Goal: Task Accomplishment & Management: Manage account settings

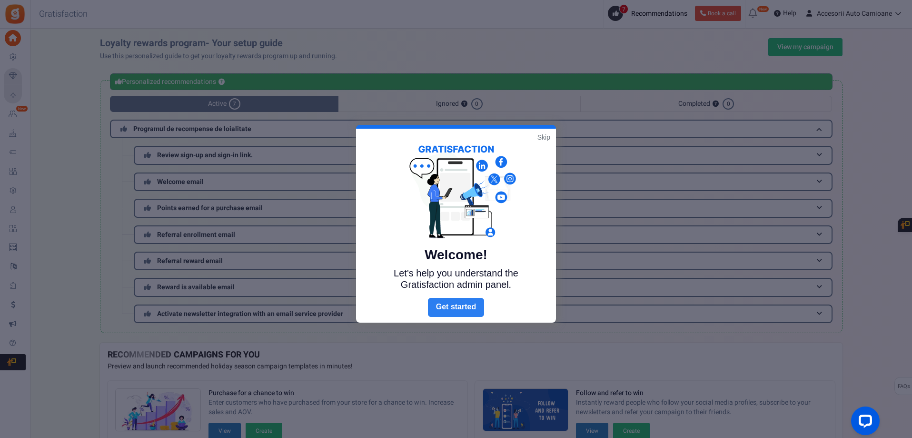
click at [464, 310] on link "Next" at bounding box center [456, 307] width 56 height 19
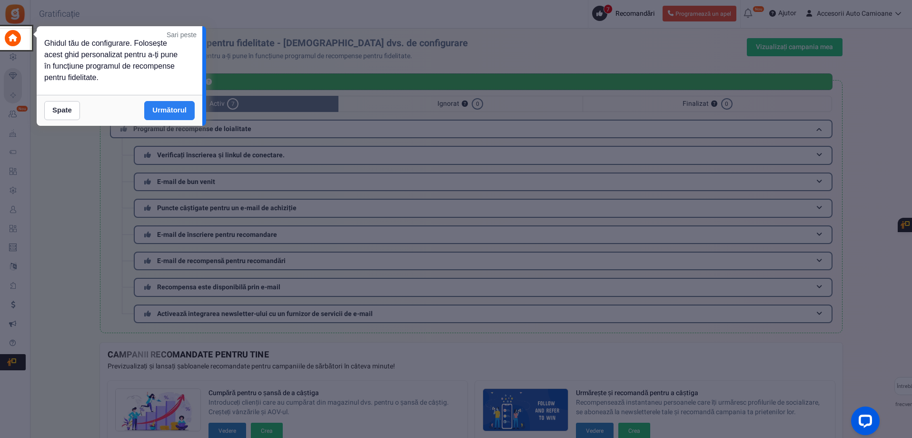
click at [173, 114] on link "Următorul" at bounding box center [169, 110] width 50 height 19
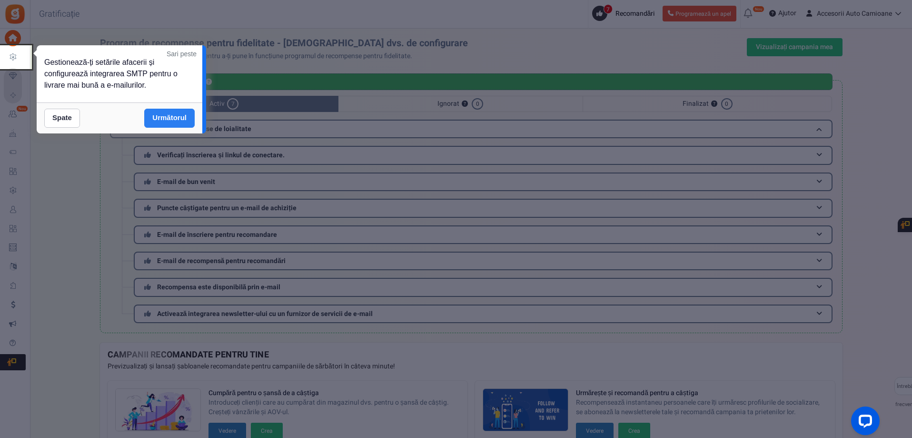
click at [154, 115] on font "Următorul" at bounding box center [169, 117] width 34 height 8
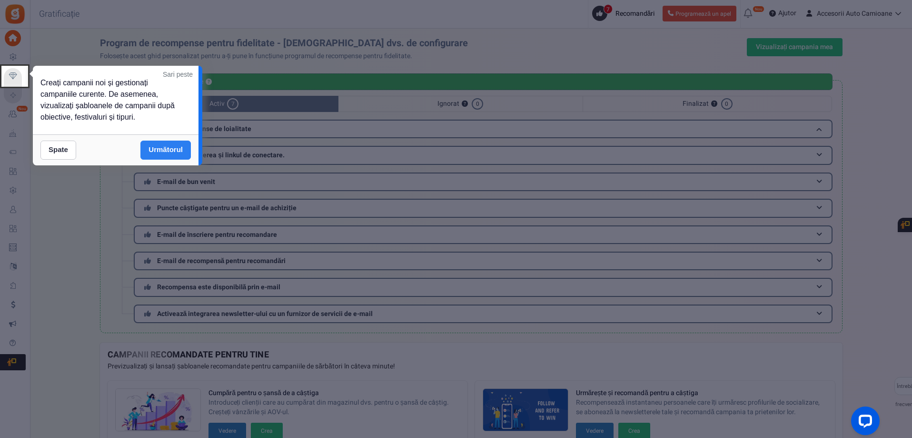
click at [174, 150] on font "Următorul" at bounding box center [166, 149] width 34 height 8
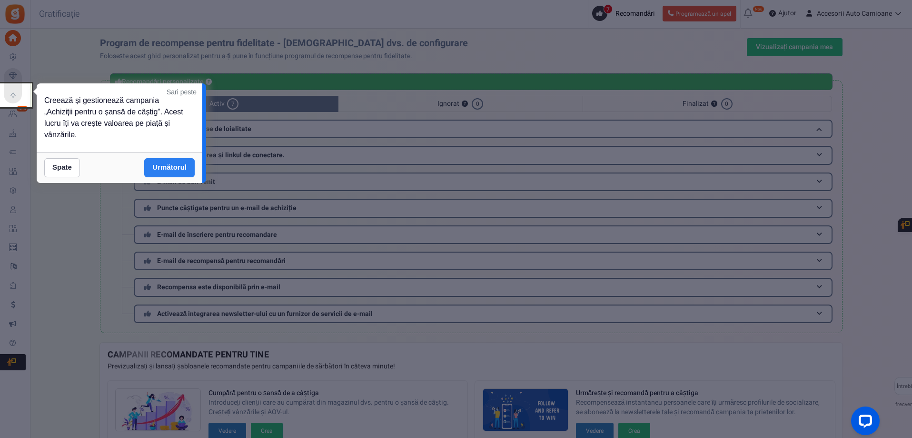
click at [165, 159] on link "Următorul" at bounding box center [169, 167] width 50 height 19
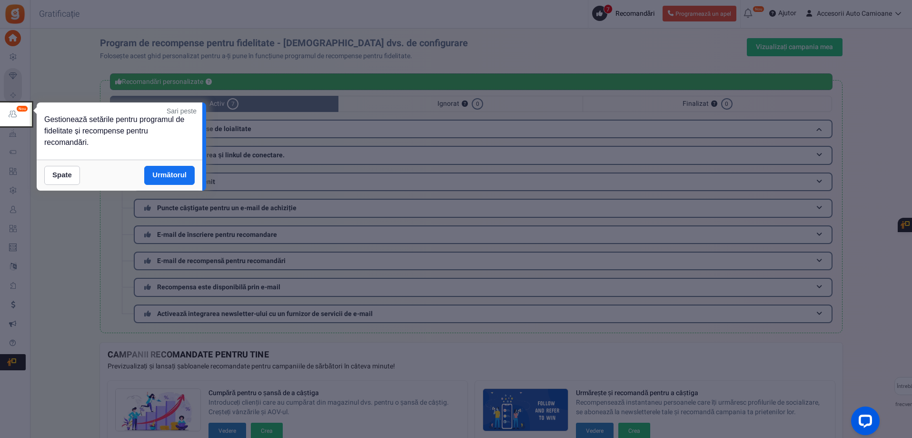
click at [170, 179] on link "Următorul" at bounding box center [169, 175] width 50 height 19
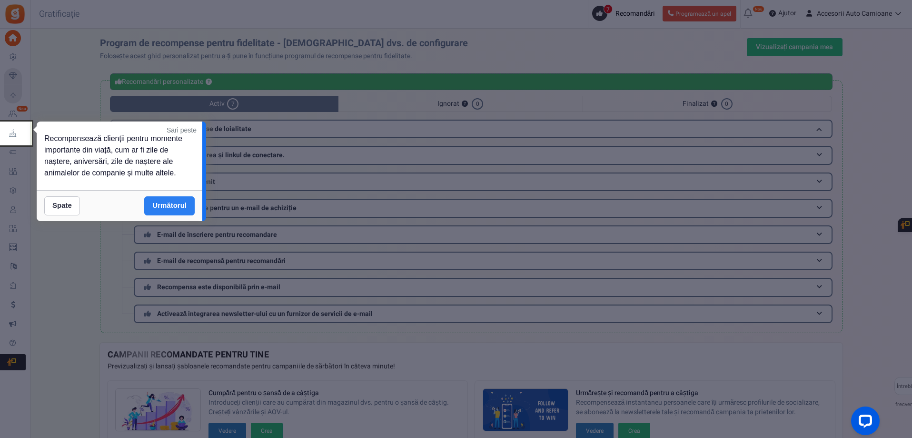
click at [173, 204] on font "Următorul" at bounding box center [169, 205] width 34 height 8
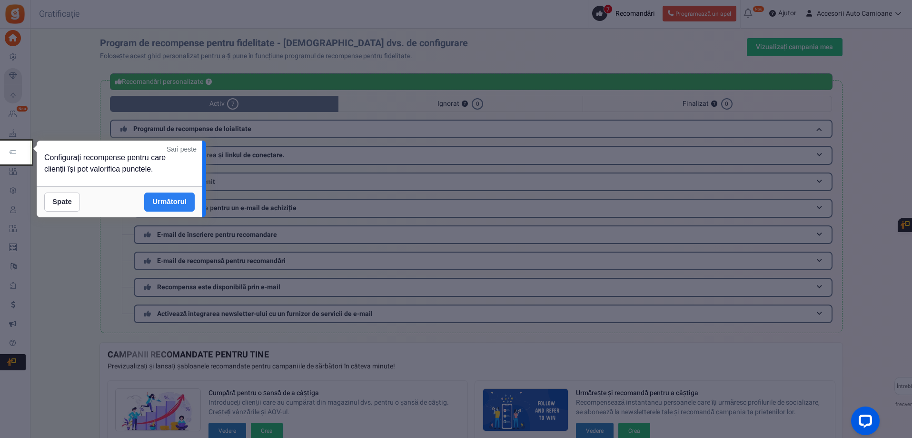
click at [175, 206] on link "Următorul" at bounding box center [169, 201] width 50 height 19
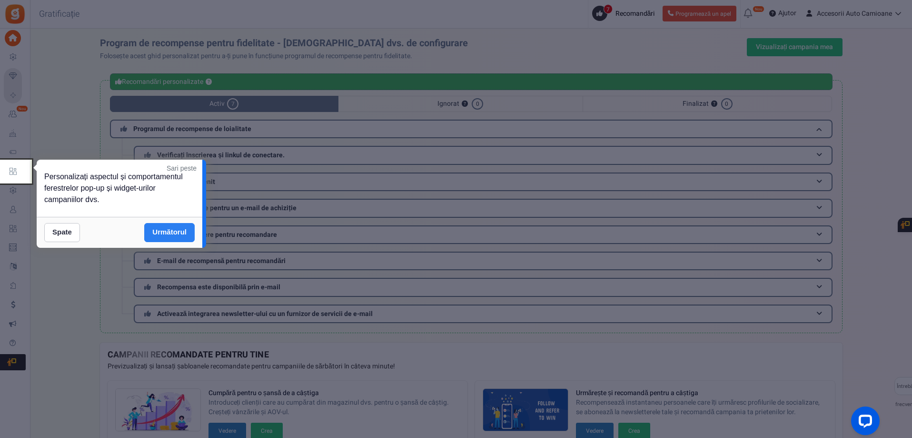
click at [178, 229] on font "Următorul" at bounding box center [169, 232] width 34 height 8
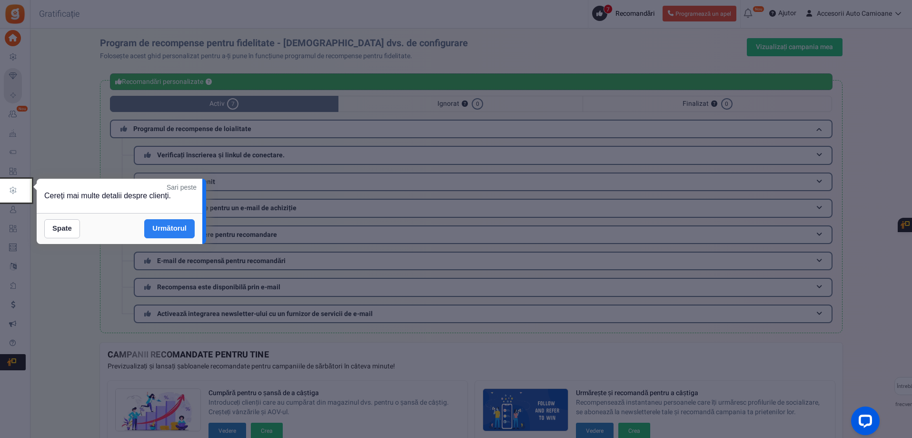
click at [179, 229] on font "Următorul" at bounding box center [169, 228] width 34 height 8
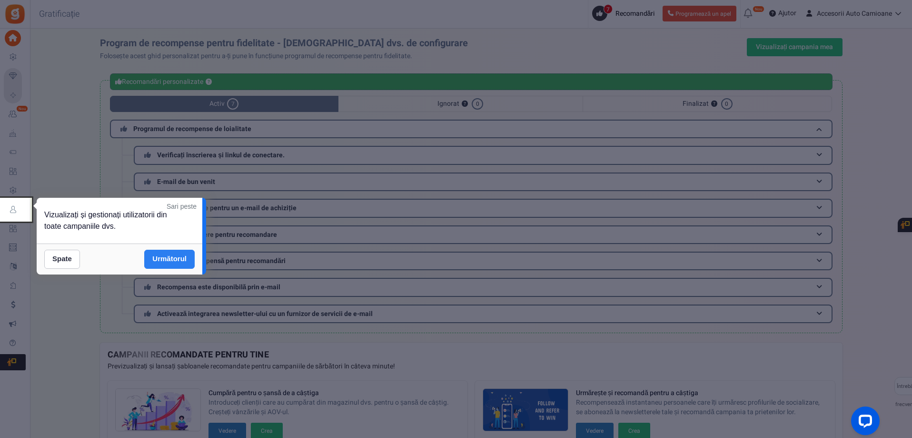
click at [186, 258] on font "Următorul" at bounding box center [169, 258] width 34 height 8
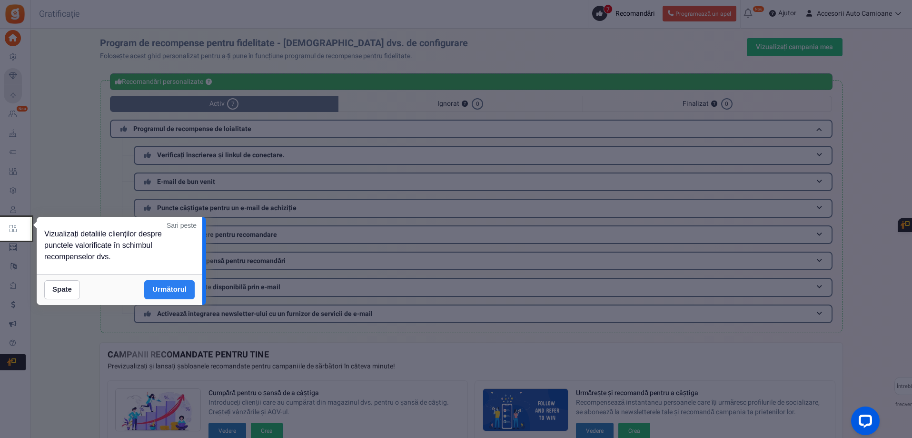
click at [178, 286] on font "Următorul" at bounding box center [169, 289] width 34 height 8
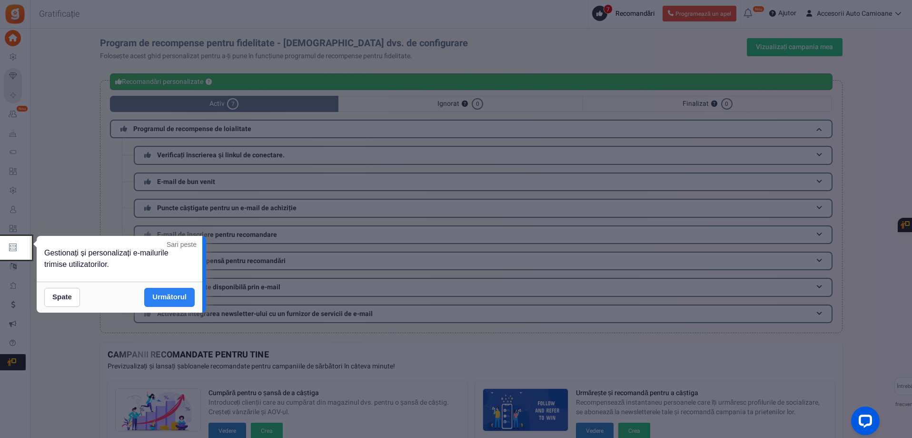
click at [181, 303] on link "Următorul" at bounding box center [169, 297] width 50 height 19
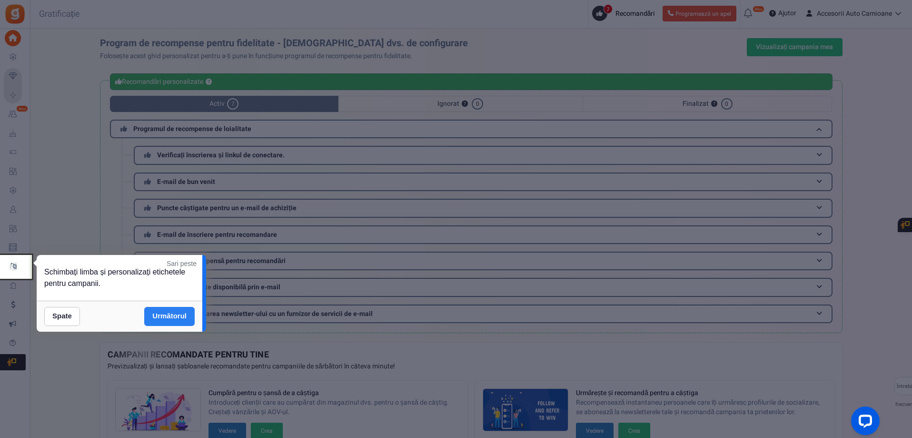
click at [180, 315] on font "Următorul" at bounding box center [169, 315] width 34 height 8
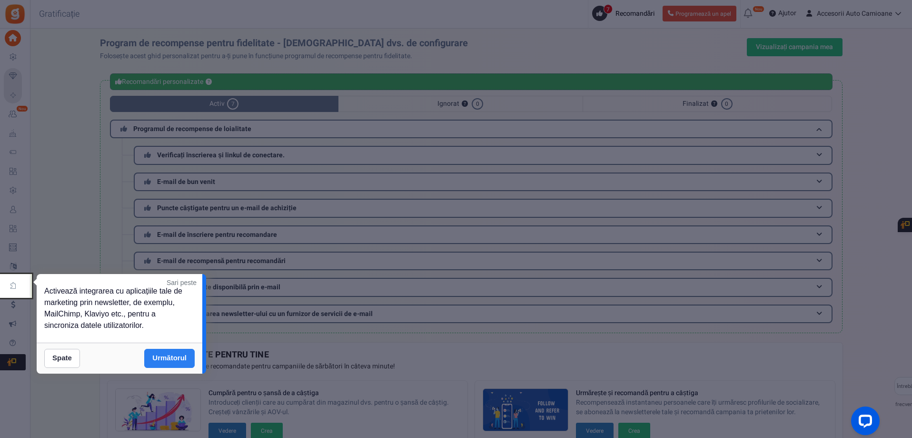
click at [185, 364] on link "Următorul" at bounding box center [169, 358] width 50 height 19
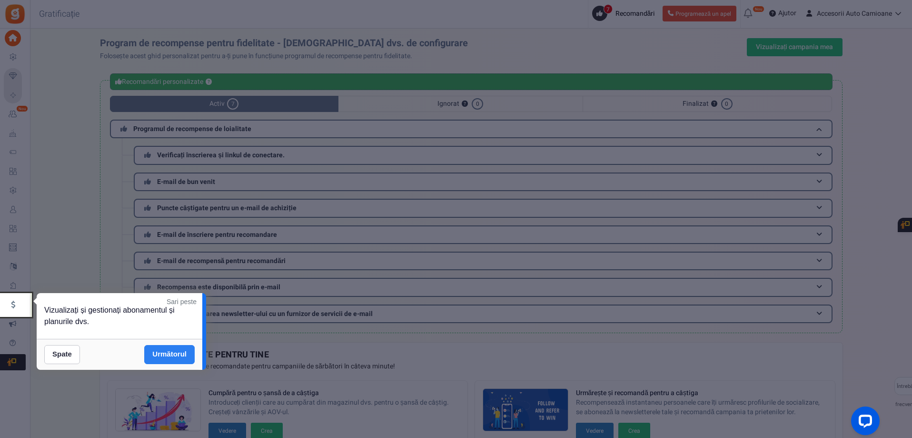
click at [186, 353] on font "Următorul" at bounding box center [169, 353] width 34 height 8
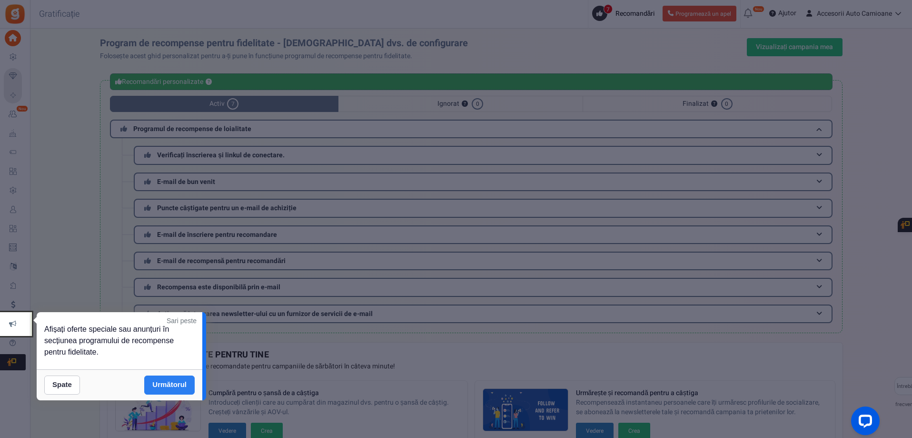
click at [181, 380] on font "Următorul" at bounding box center [169, 384] width 34 height 8
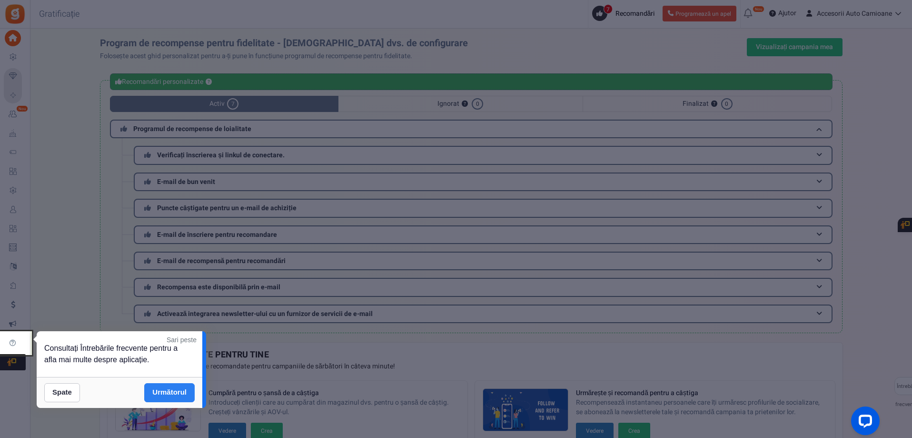
click at [178, 390] on font "Următorul" at bounding box center [169, 392] width 34 height 8
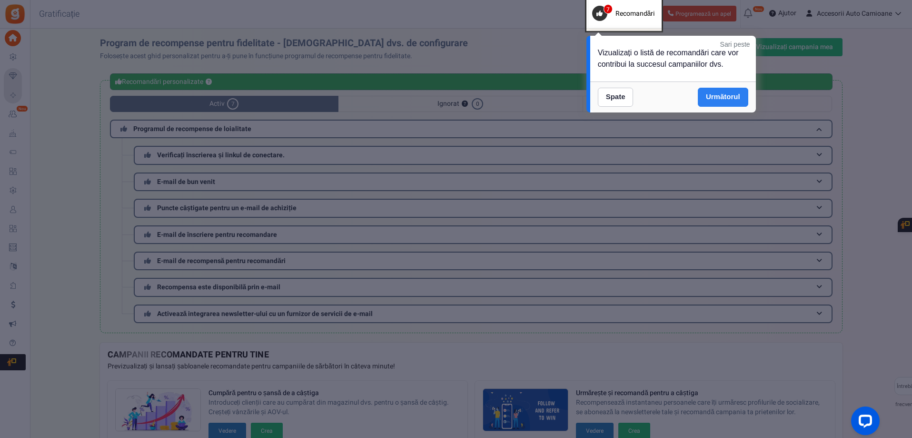
click at [727, 96] on font "Următorul" at bounding box center [723, 96] width 34 height 8
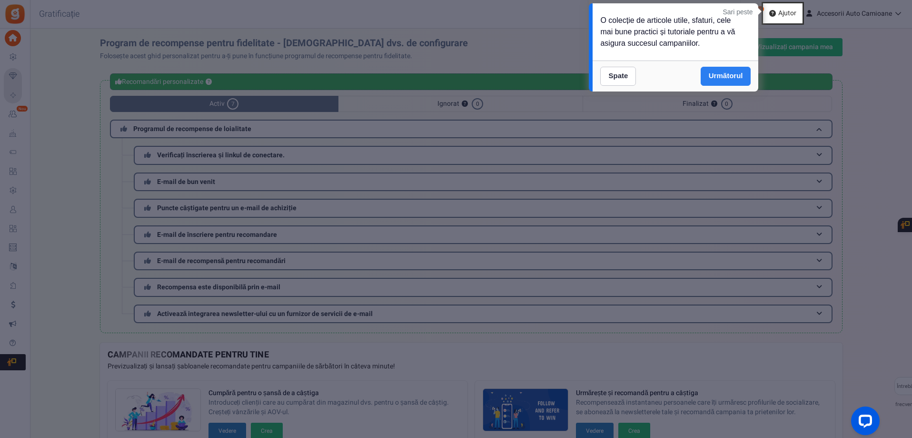
click at [734, 80] on link "Următorul" at bounding box center [726, 76] width 50 height 19
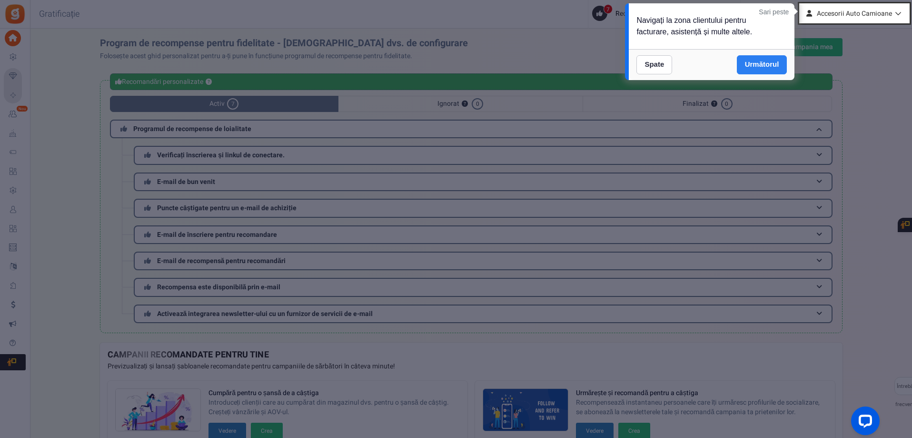
click at [777, 68] on link "Următorul" at bounding box center [762, 64] width 50 height 19
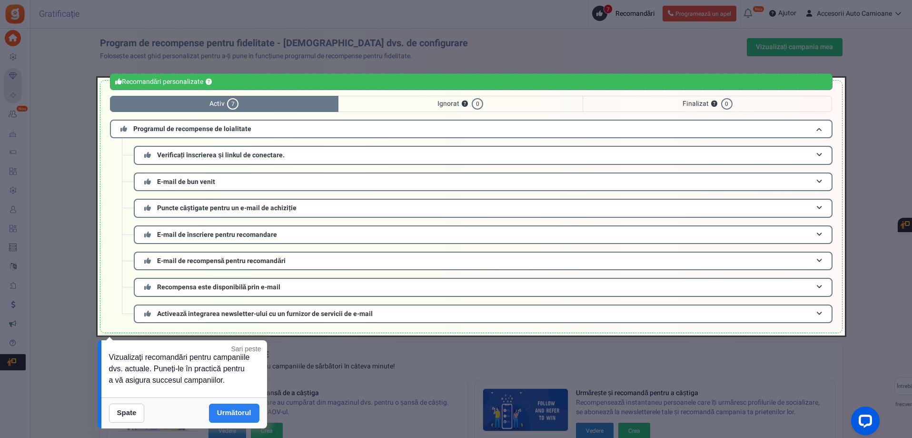
click at [236, 409] on font "Următorul" at bounding box center [234, 412] width 34 height 8
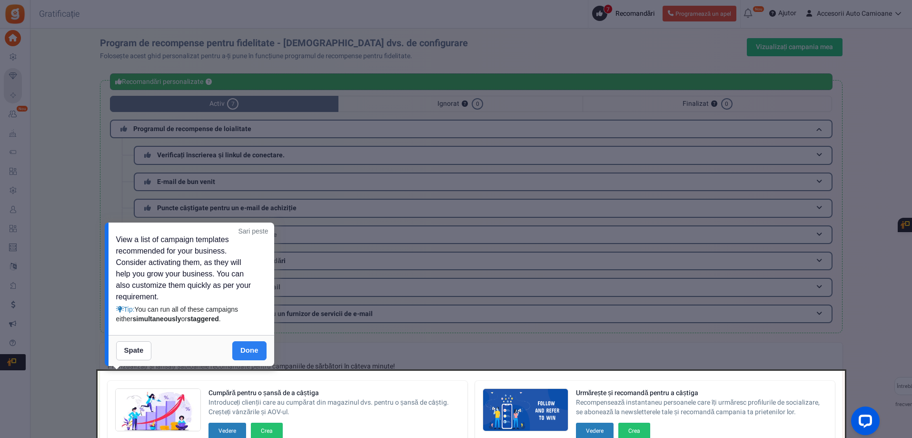
scroll to position [212, 0]
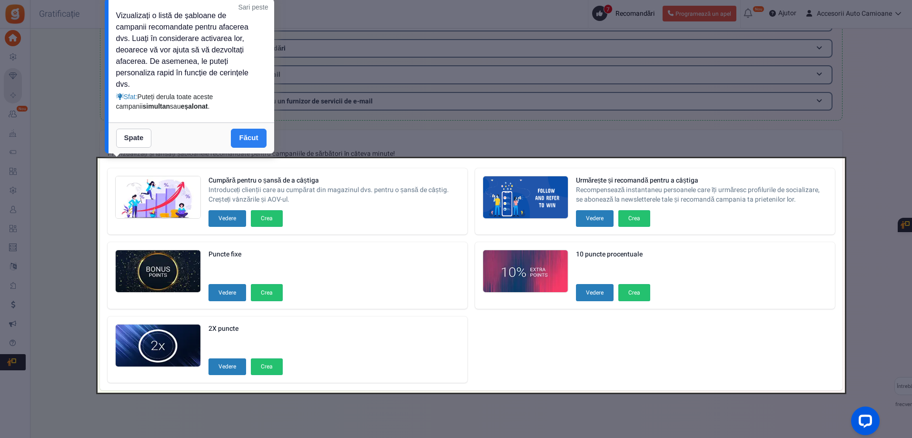
click at [258, 134] on font "Făcut" at bounding box center [248, 137] width 19 height 8
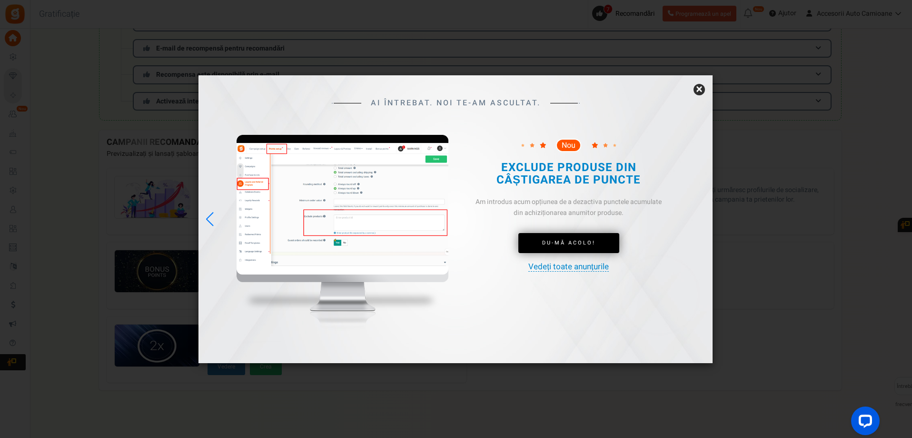
scroll to position [0, 0]
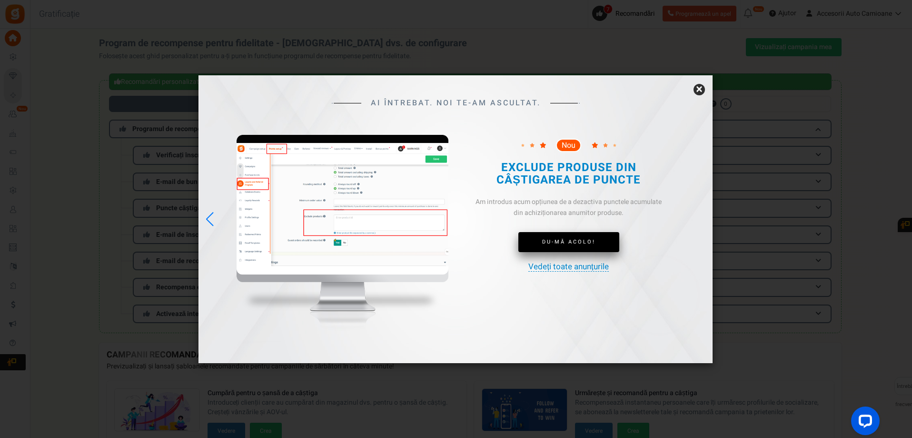
click at [574, 248] on link "Du-mă acolo!" at bounding box center [568, 242] width 101 height 20
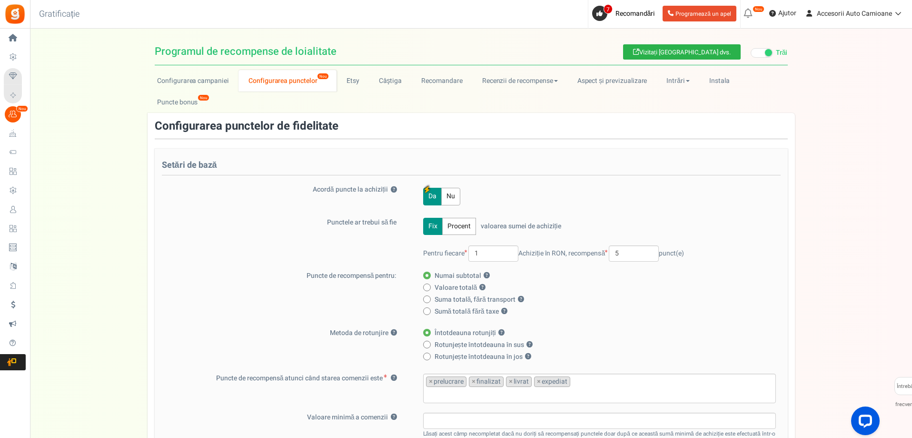
click at [693, 53] on font "Vizitați [GEOGRAPHIC_DATA] dvs." at bounding box center [684, 52] width 91 height 9
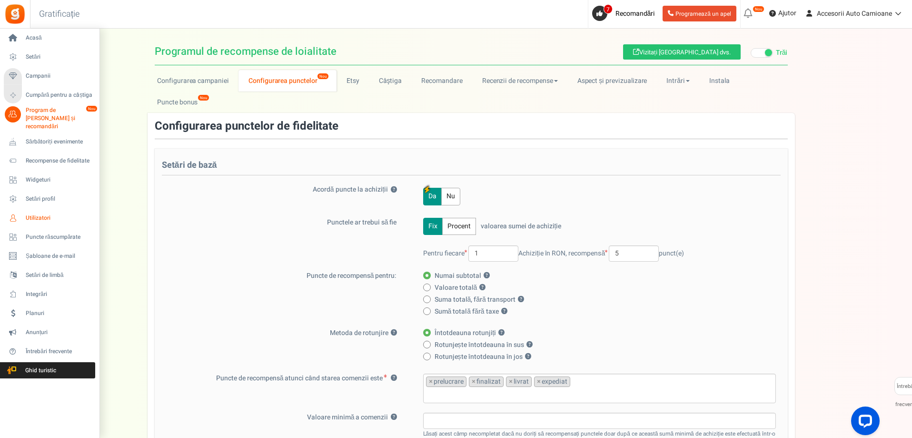
click at [47, 213] on font "Utilizatori" at bounding box center [38, 217] width 25 height 9
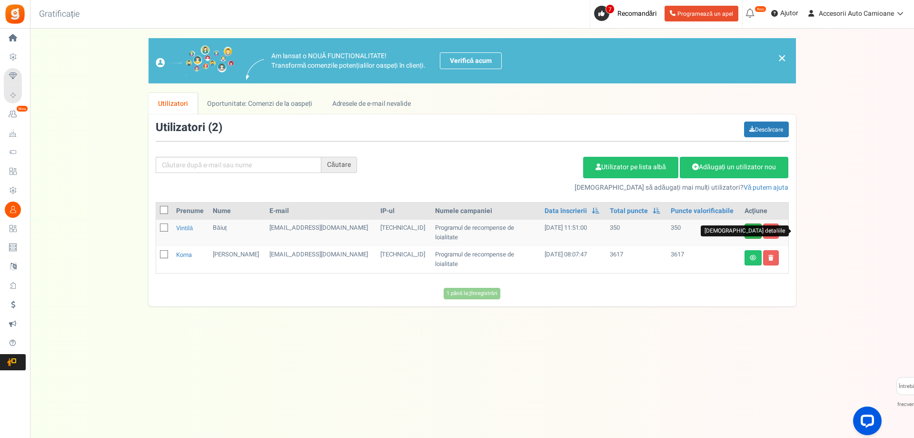
click at [753, 231] on icon at bounding box center [753, 231] width 7 height 6
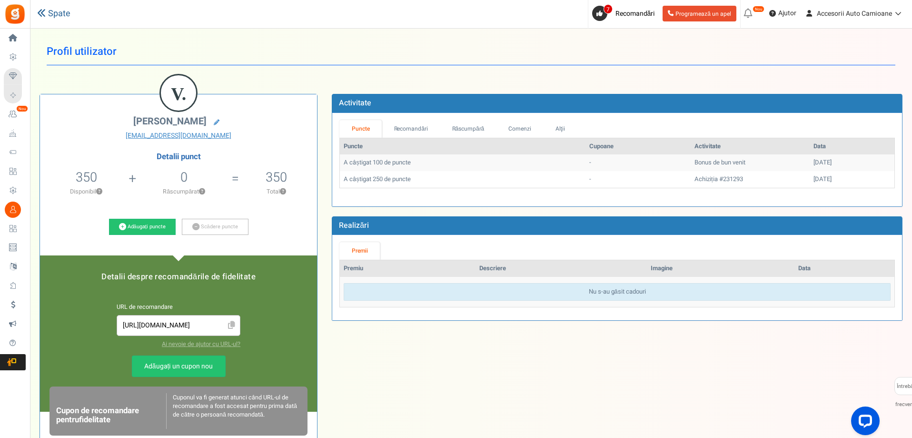
click at [49, 20] on font "Spate" at bounding box center [59, 13] width 22 height 13
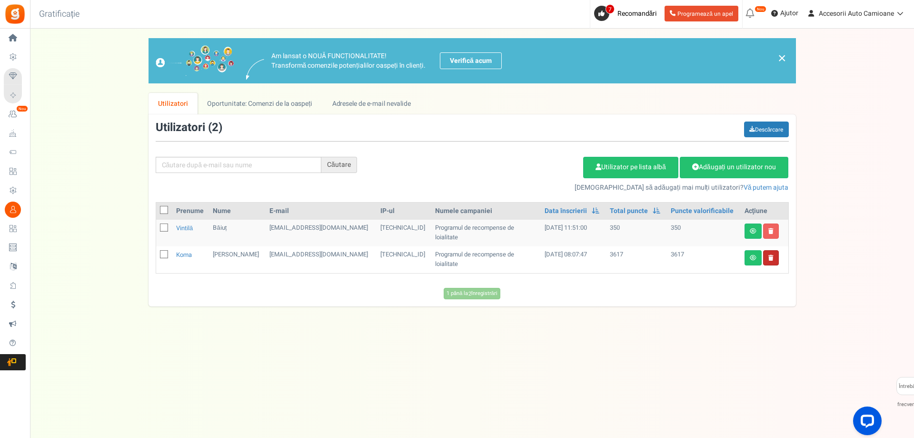
click at [773, 259] on link at bounding box center [771, 257] width 16 height 15
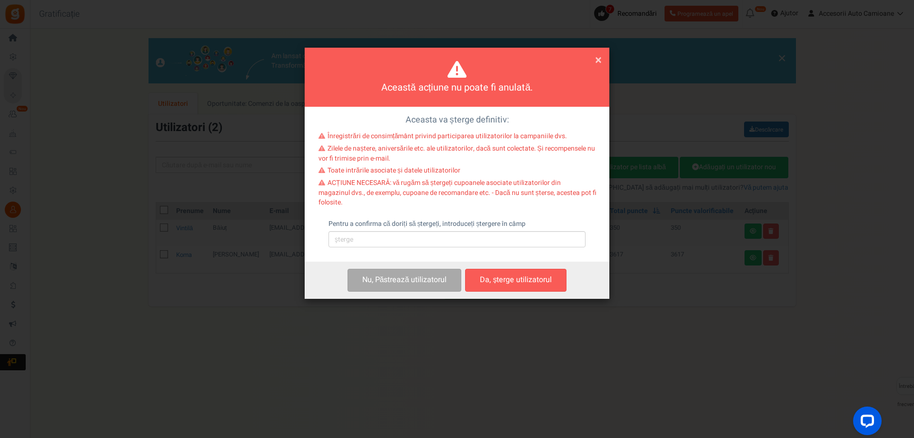
click at [598, 62] on font "×" at bounding box center [598, 60] width 7 height 18
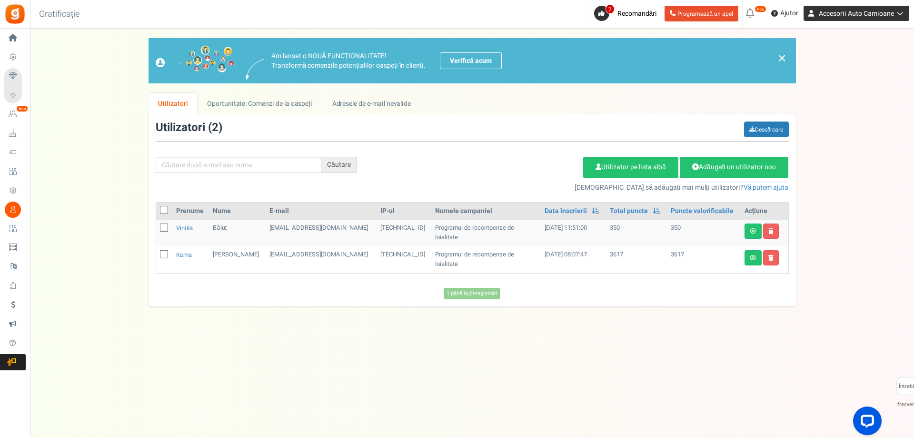
click at [871, 16] on font "Accesorii Auto Camioane" at bounding box center [856, 14] width 75 height 10
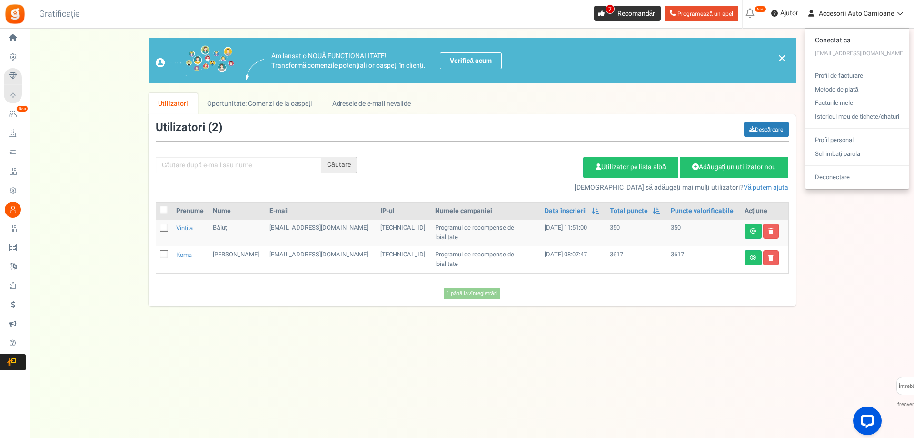
click at [617, 10] on link "7 Recomandări" at bounding box center [627, 13] width 67 height 15
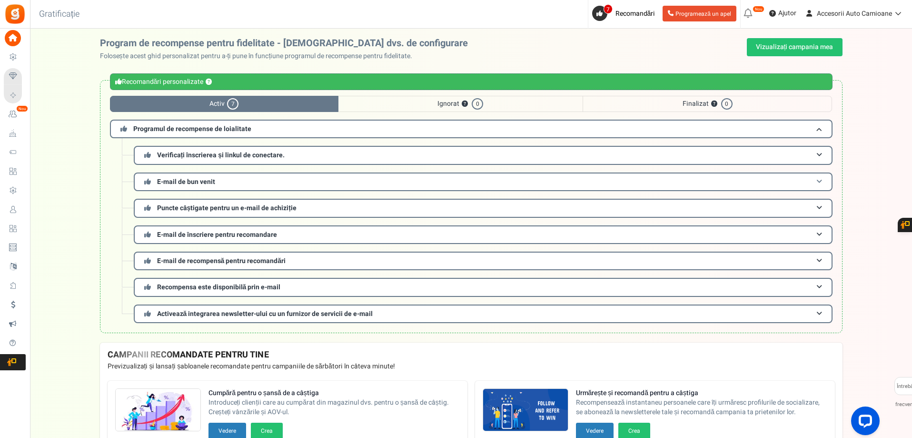
click at [820, 182] on span at bounding box center [820, 181] width 6 height 7
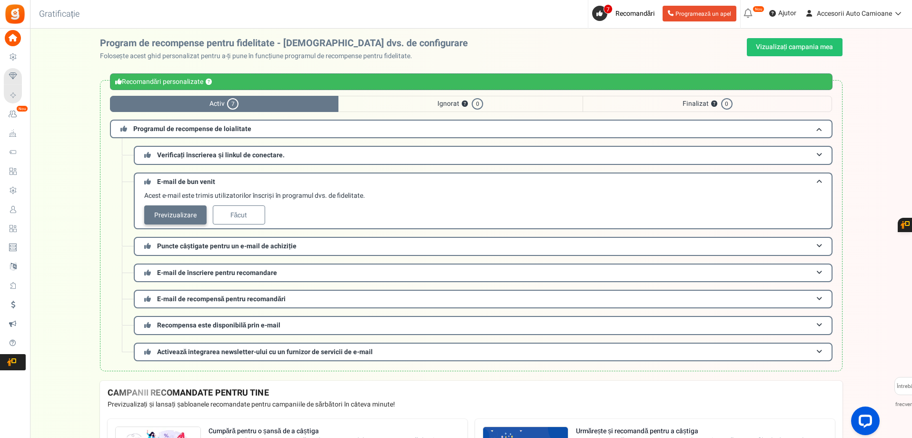
click at [178, 223] on link "Previzualizare" at bounding box center [175, 214] width 62 height 19
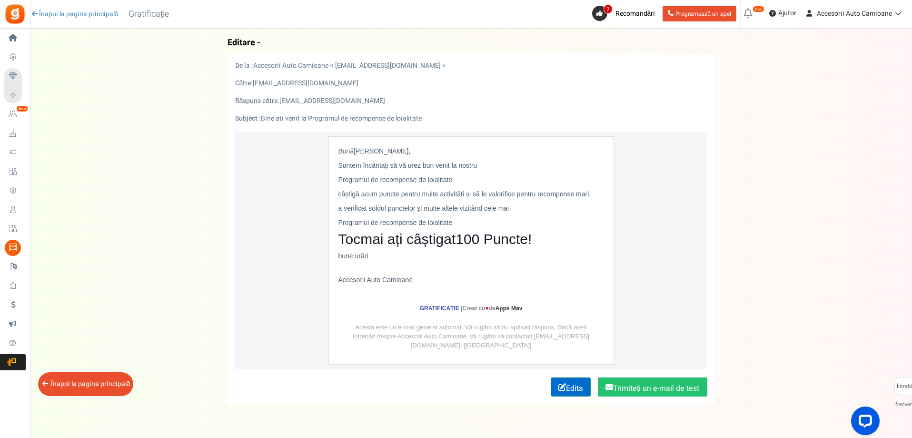
click at [566, 387] on font "Edita" at bounding box center [574, 387] width 17 height 11
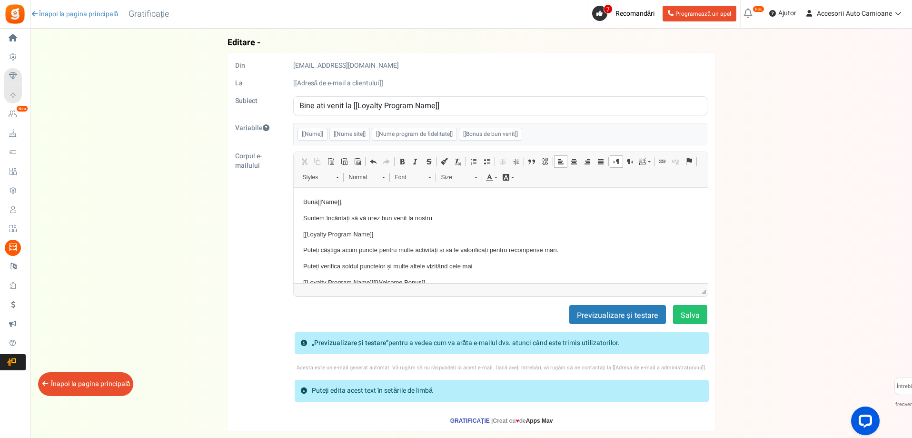
click at [411, 218] on p "Suntem încântați să vă urez bun venit la nostru" at bounding box center [500, 218] width 395 height 10
drag, startPoint x: 432, startPoint y: 250, endPoint x: 379, endPoint y: 251, distance: 53.3
click at [379, 251] on p "Puteți câștiga acum puncte pentru multe activități și să le valorificați pentru…" at bounding box center [500, 250] width 395 height 10
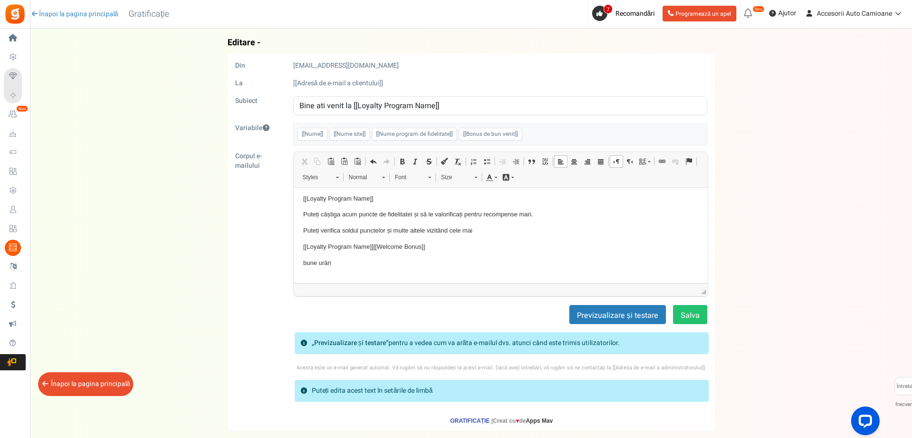
scroll to position [56, 0]
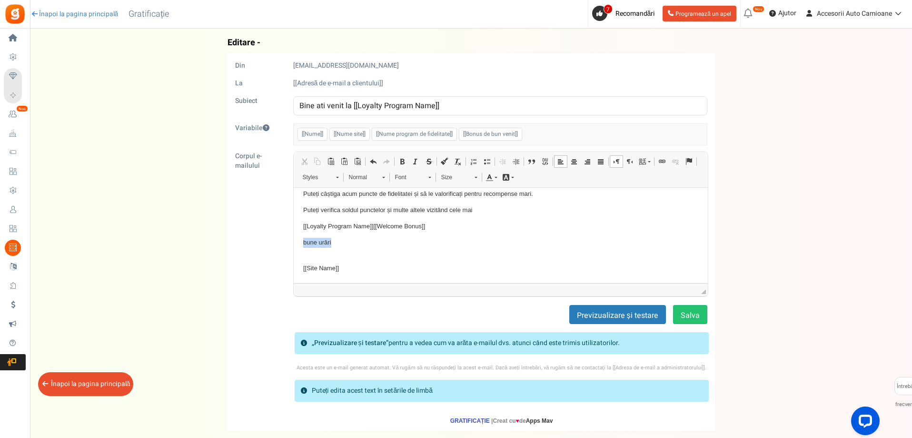
drag, startPoint x: 330, startPoint y: 241, endPoint x: 302, endPoint y: 243, distance: 28.1
click at [300, 243] on html "Bună [[Name]] , Suntem încântați să vă urez bun venit pe site-ul nostru [[Loyal…" at bounding box center [500, 206] width 414 height 151
click at [695, 309] on font "Salva" at bounding box center [690, 314] width 19 height 11
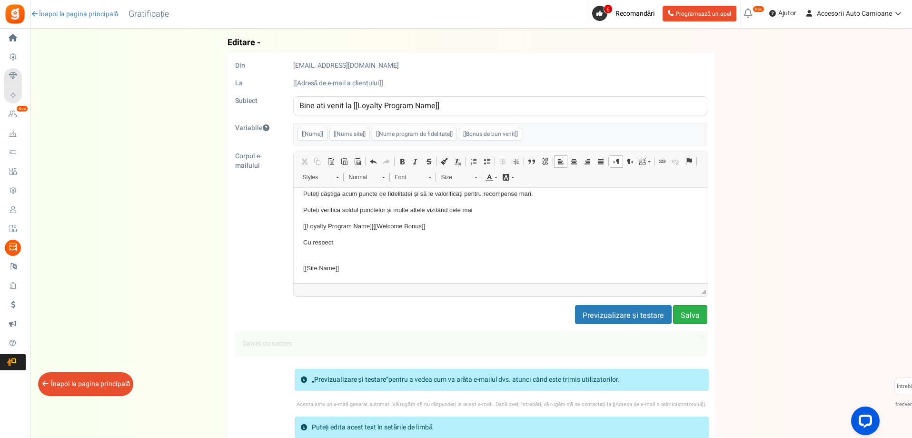
scroll to position [50, 0]
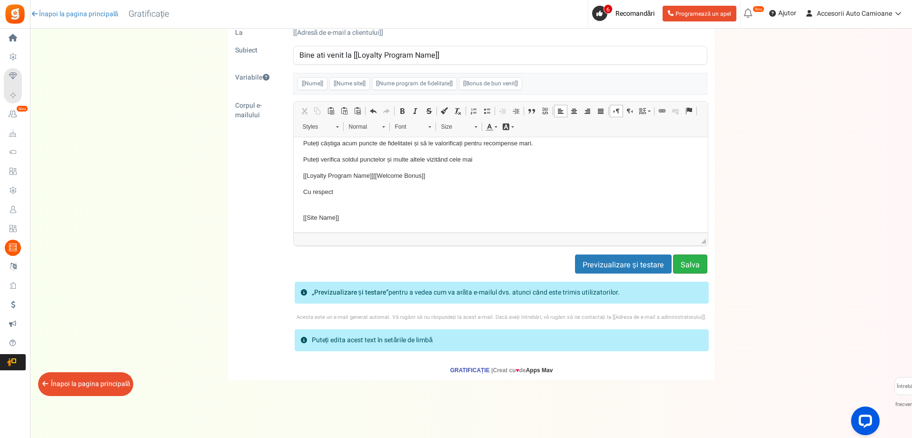
click at [518, 294] on font "pentru a vedea cum va arăta e-mailul dvs. atunci când este trimis utilizatorilo…" at bounding box center [505, 292] width 232 height 10
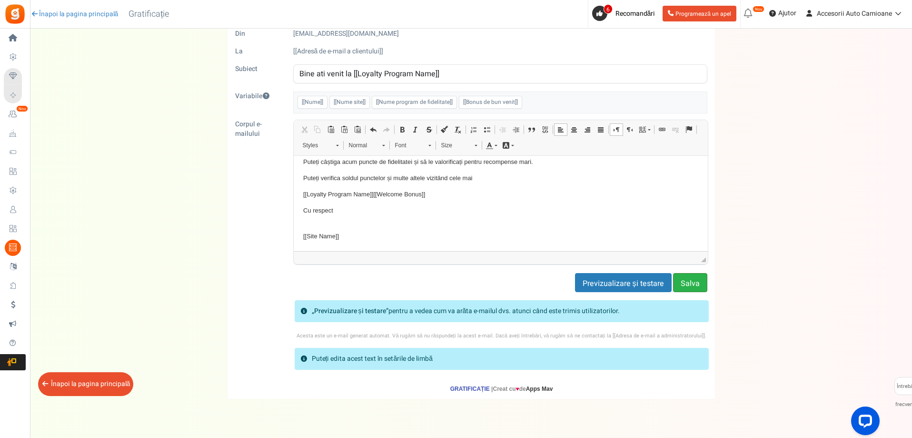
scroll to position [0, 0]
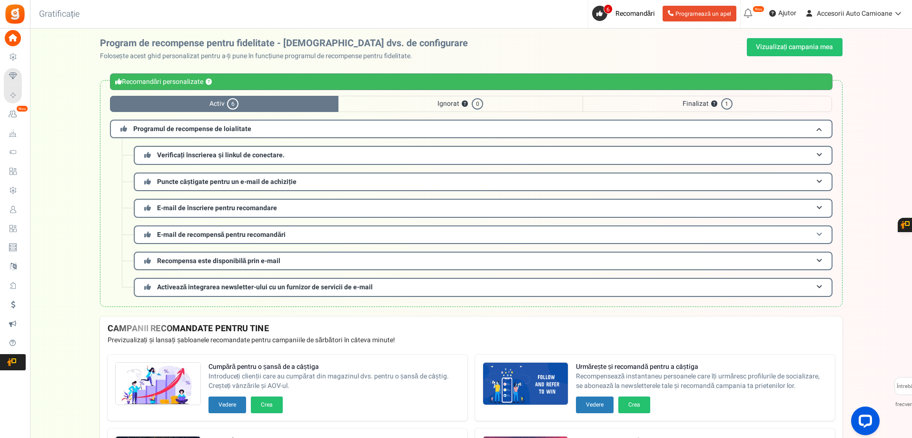
click at [235, 235] on font "E-mail de recompensă pentru recomandări" at bounding box center [221, 234] width 129 height 10
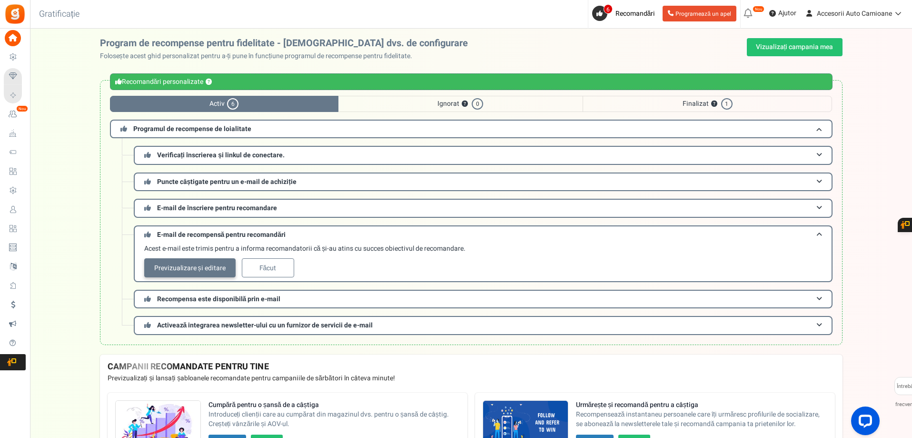
click at [0, 0] on font "Previzualizare și editare" at bounding box center [0, 0] width 0 height 0
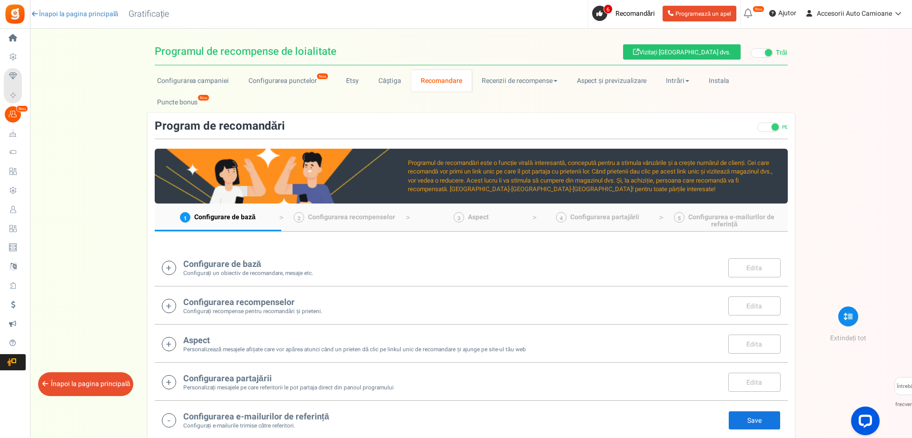
scroll to position [373, 0]
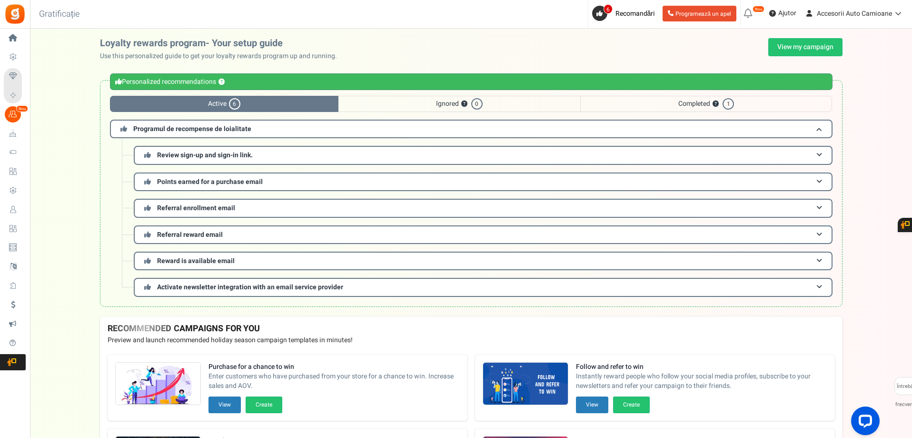
scroll to position [96, 0]
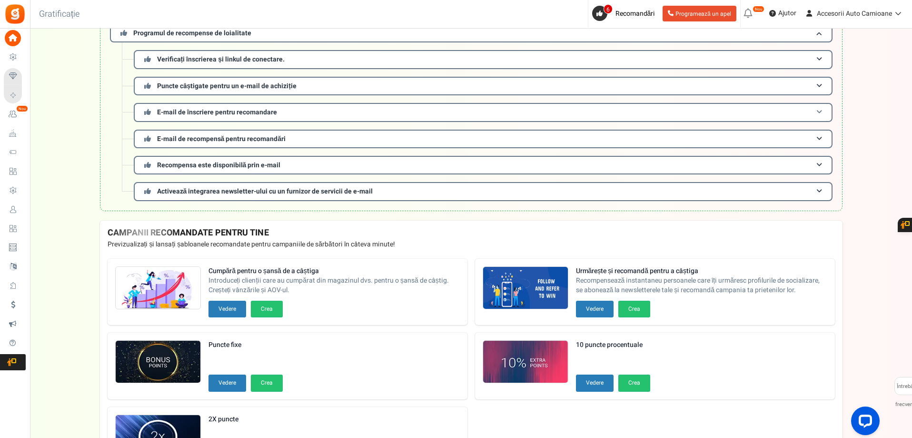
click at [237, 112] on font "E-mail de înscriere pentru recomandare" at bounding box center [217, 112] width 120 height 10
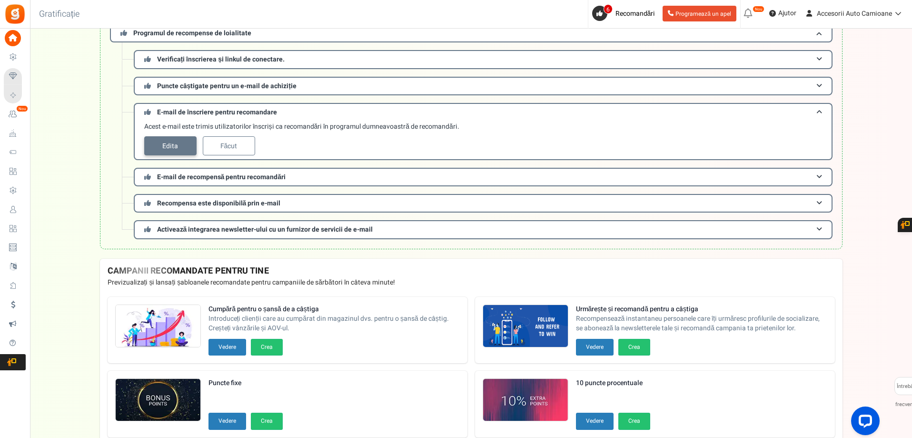
click at [0, 0] on font "Edita" at bounding box center [0, 0] width 0 height 0
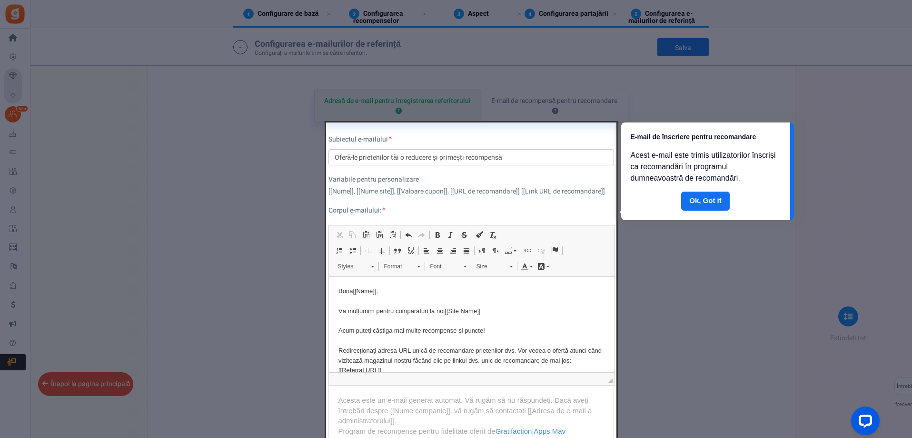
scroll to position [468, 0]
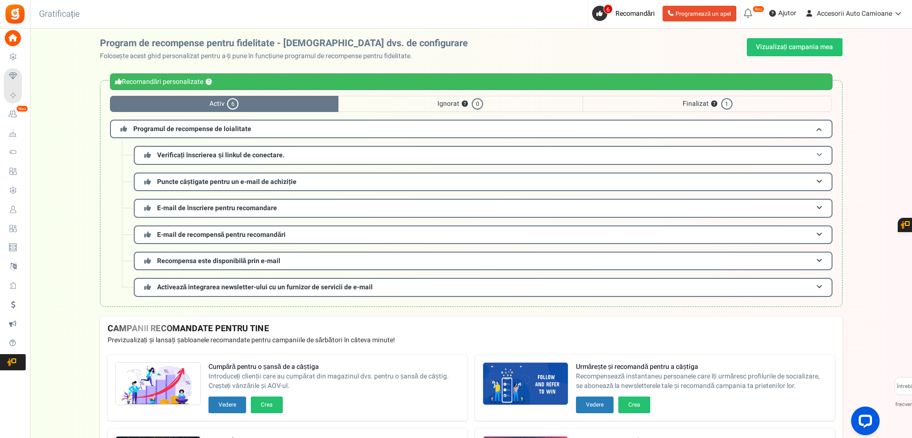
click at [230, 155] on font "Verificați înscrierea și linkul de conectare." at bounding box center [221, 155] width 128 height 10
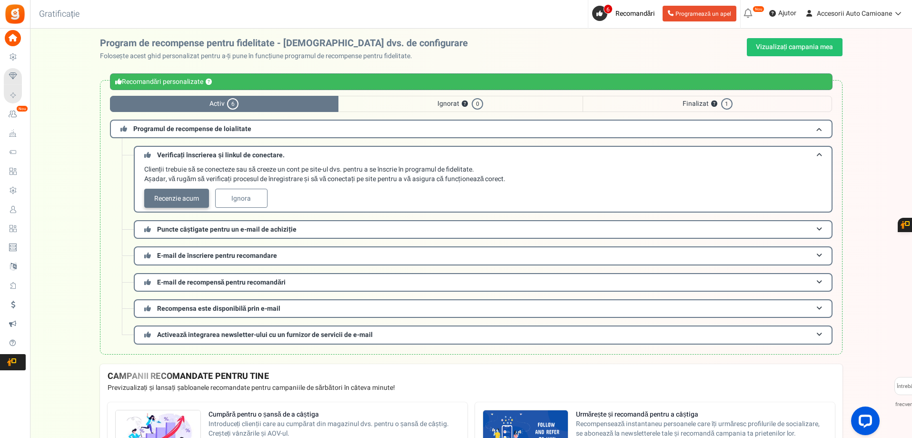
click at [193, 199] on font "Recenzie acum" at bounding box center [176, 198] width 45 height 10
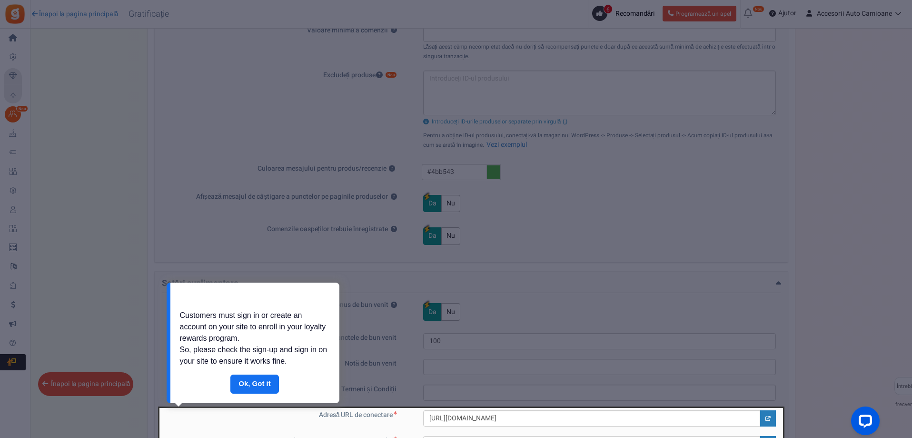
scroll to position [594, 0]
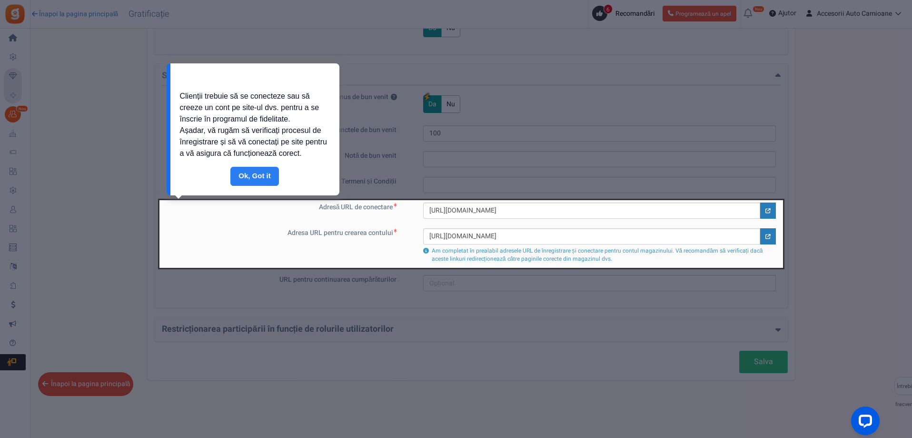
click at [269, 185] on link "Făcut" at bounding box center [254, 176] width 49 height 19
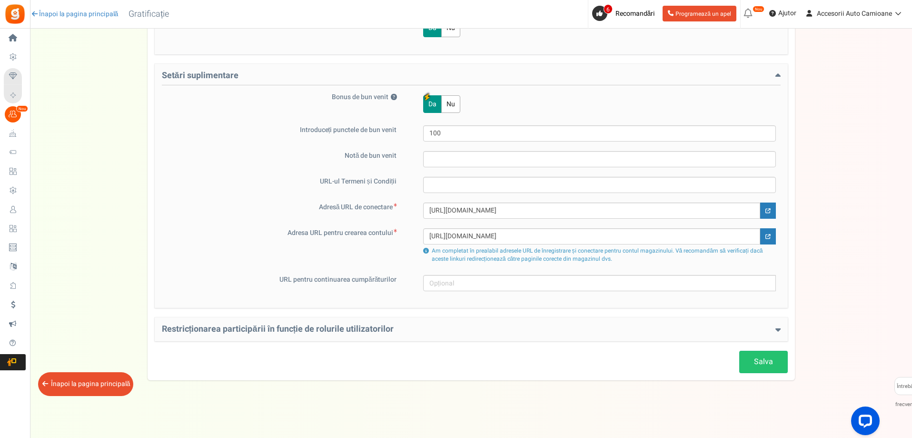
click at [108, 387] on font "Înapoi la pagina principală" at bounding box center [91, 384] width 80 height 10
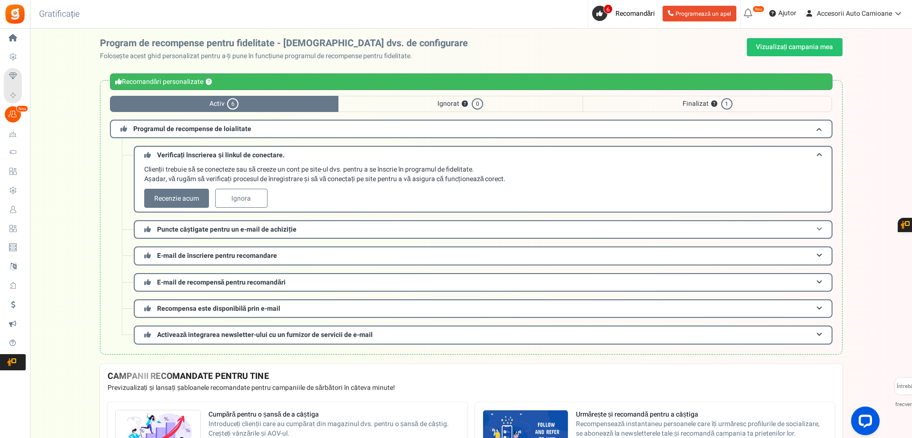
click at [437, 234] on h3 "Puncte câștigate pentru un e-mail de achiziție" at bounding box center [483, 229] width 699 height 19
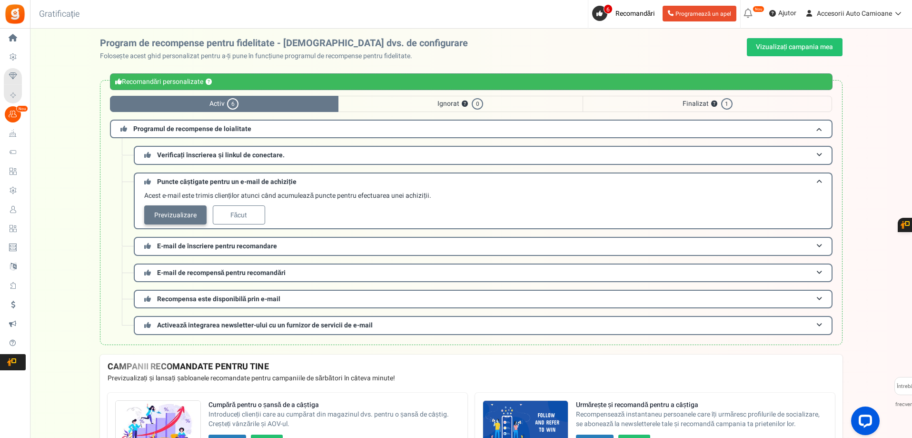
click at [0, 0] on font "Previzualizare" at bounding box center [0, 0] width 0 height 0
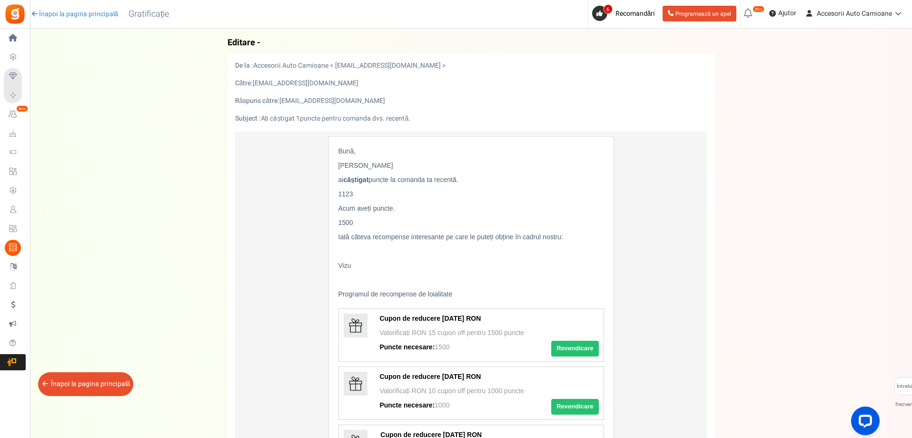
click at [119, 389] on div "Înapoi la pagina principală" at bounding box center [85, 384] width 95 height 24
click at [101, 382] on font "Înapoi la pagina principală" at bounding box center [91, 384] width 80 height 10
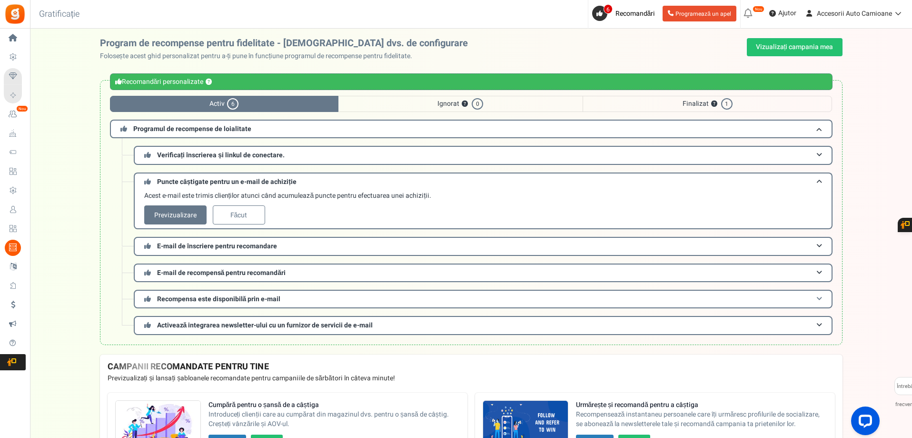
click at [213, 299] on font "Recompensa este disponibilă prin e-mail" at bounding box center [219, 299] width 124 height 10
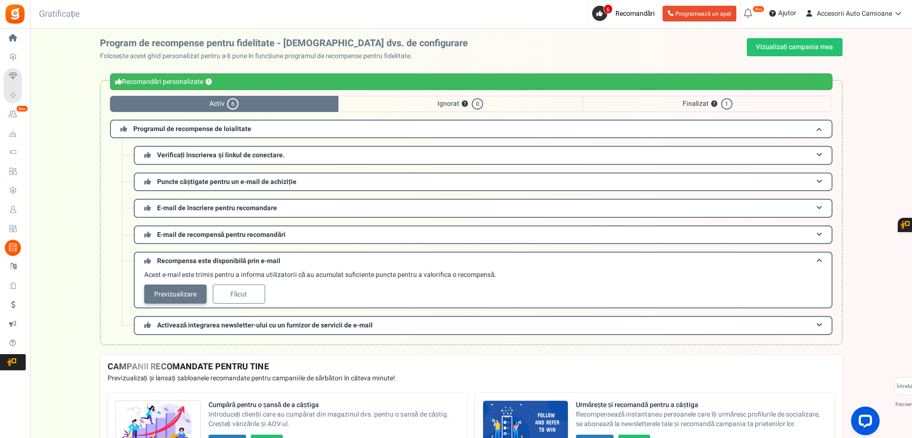
click at [199, 297] on link "Previzualizare" at bounding box center [175, 293] width 62 height 19
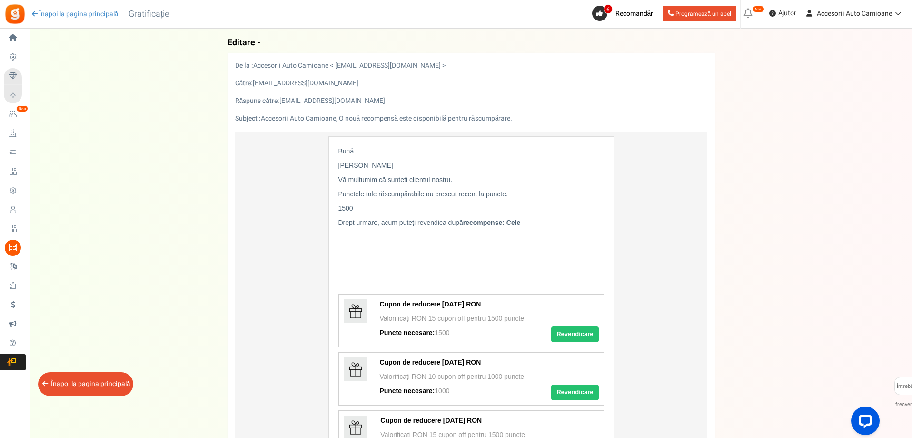
click at [99, 389] on font "Înapoi la pagina principală" at bounding box center [91, 384] width 80 height 10
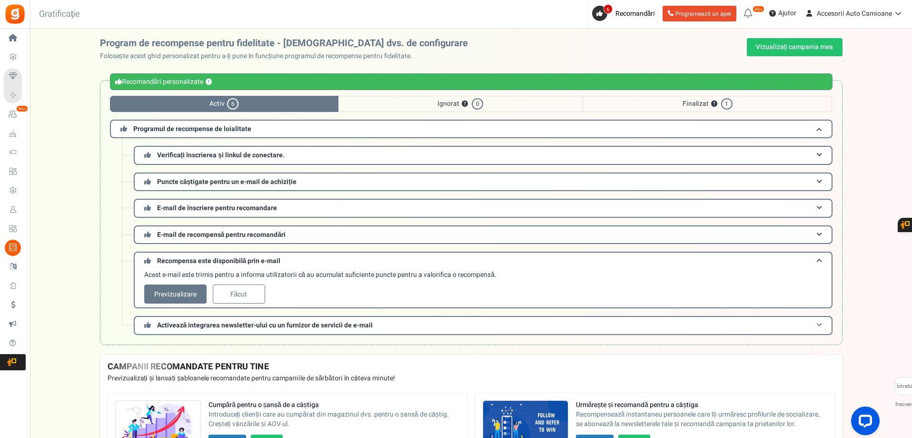
click at [316, 323] on font "Activează integrarea newsletter-ului cu un furnizor de servicii de e-mail" at bounding box center [265, 325] width 216 height 10
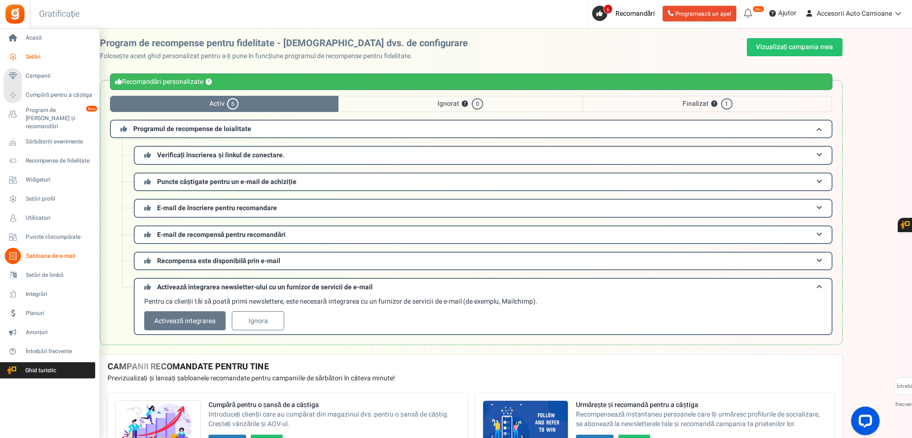
click at [34, 56] on font "Setări" at bounding box center [33, 56] width 15 height 9
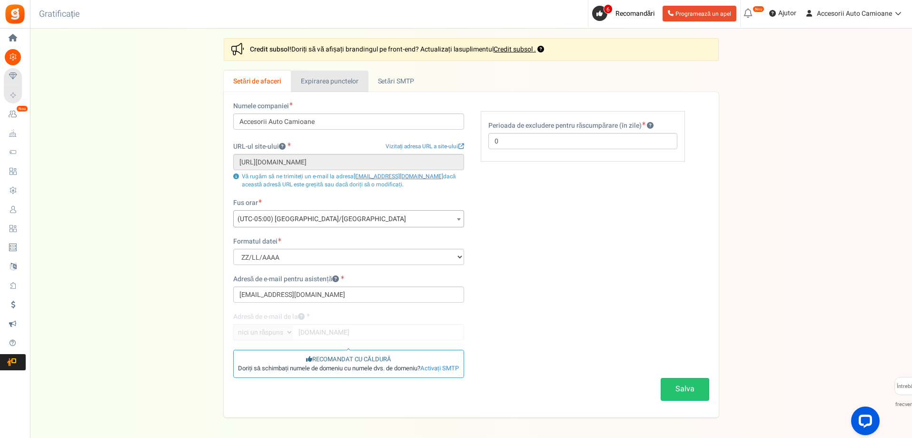
click at [343, 87] on link "Expirarea punctelor" at bounding box center [329, 80] width 77 height 21
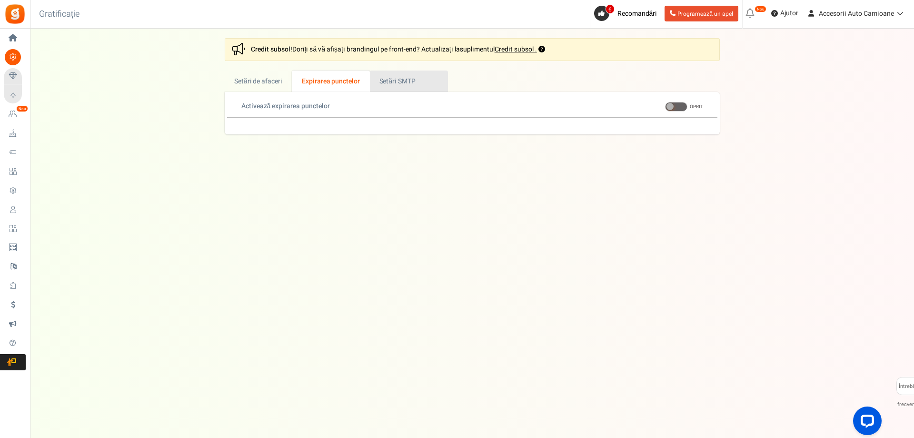
click at [377, 85] on link "Activ Setări SMTP" at bounding box center [409, 80] width 78 height 21
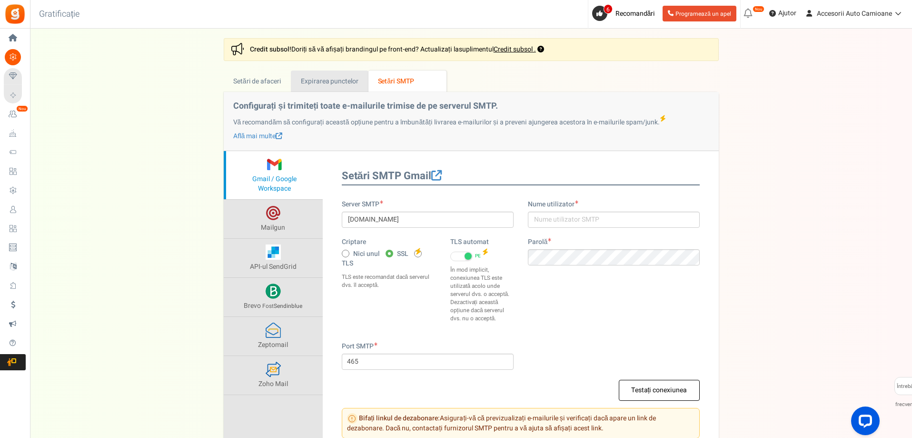
click at [330, 84] on font "Expirarea punctelor" at bounding box center [330, 81] width 58 height 10
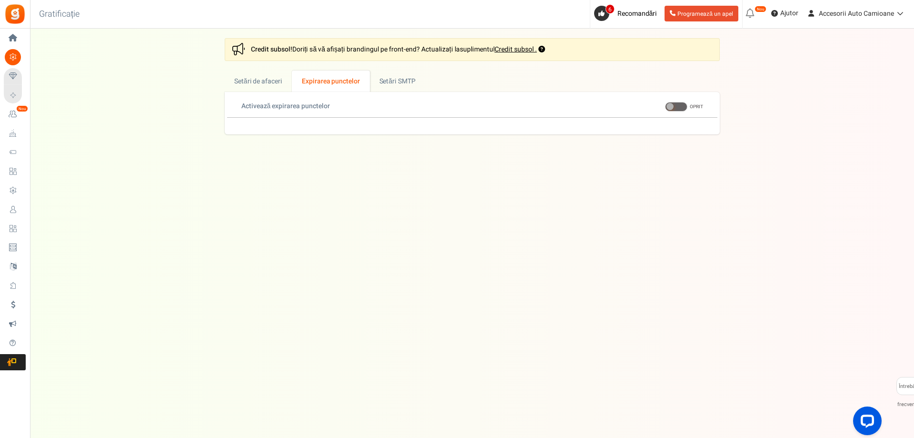
click at [670, 108] on span at bounding box center [670, 106] width 7 height 7
click at [665, 108] on input "PE OPRIT" at bounding box center [665, 107] width 0 height 6
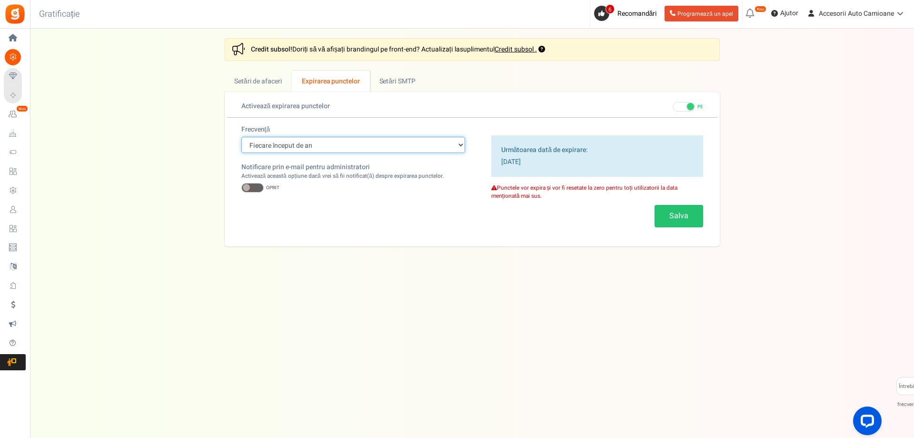
click at [461, 141] on select "Fiecare început de an În fiecare început de lună Data exactă (o singură dată)" at bounding box center [353, 145] width 224 height 16
click at [687, 104] on span at bounding box center [684, 107] width 22 height 10
click at [673, 104] on input "PE OPRIT" at bounding box center [673, 107] width 0 height 6
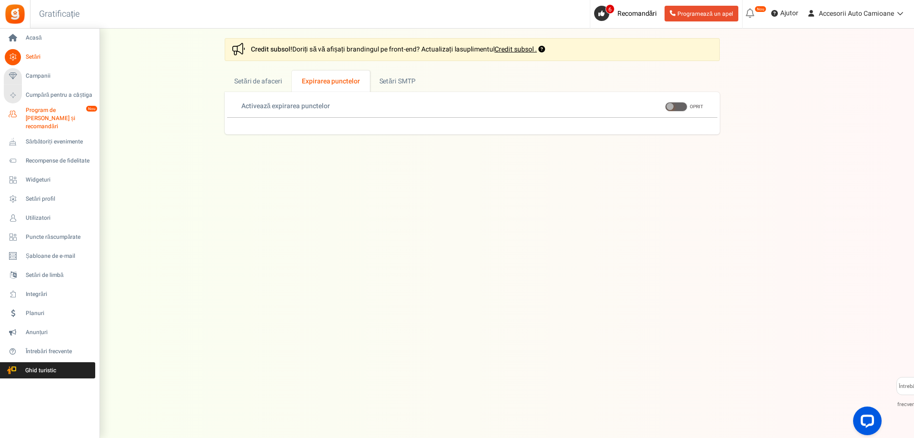
click at [75, 110] on font "Program de [PERSON_NAME] și recomandări" at bounding box center [51, 118] width 50 height 25
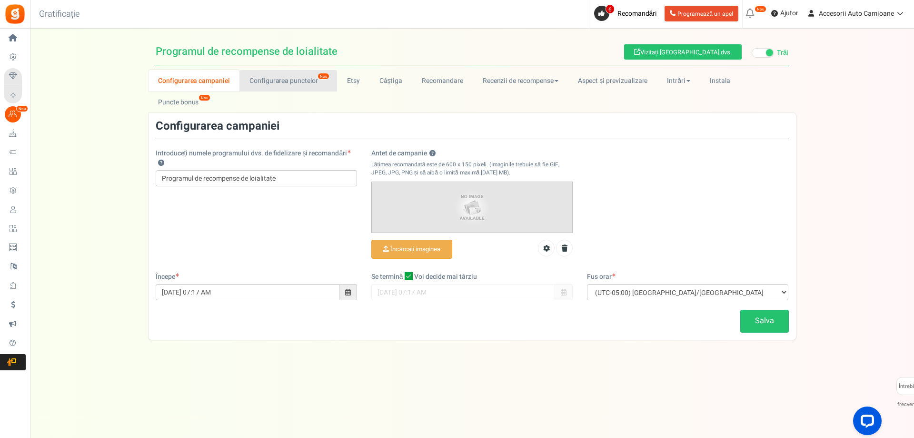
click at [308, 82] on font "Configurarea punctelor" at bounding box center [283, 81] width 69 height 10
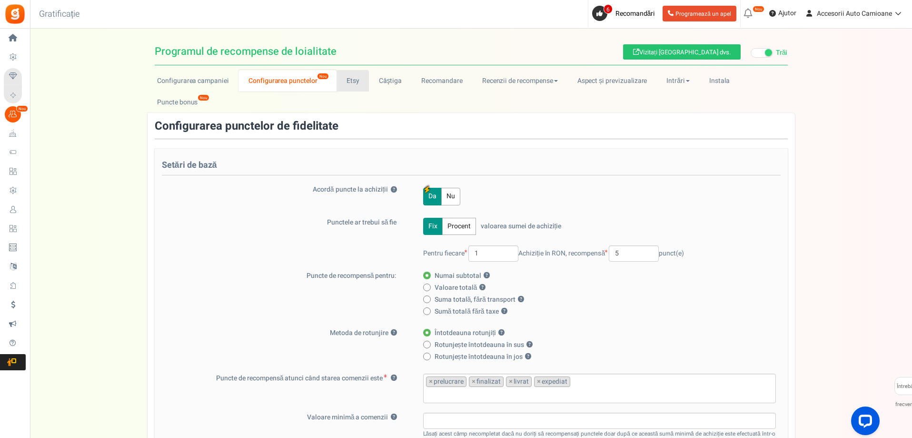
click at [363, 77] on link "Etsy" at bounding box center [353, 80] width 32 height 21
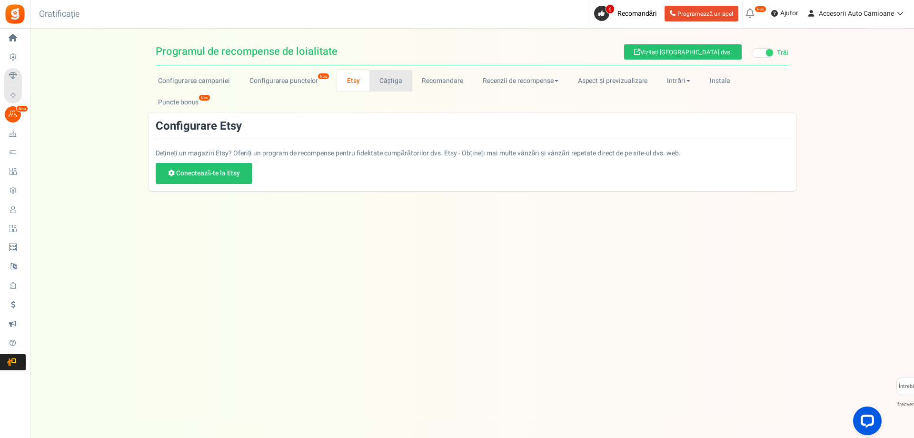
click at [393, 89] on link "Câştiga" at bounding box center [390, 80] width 43 height 21
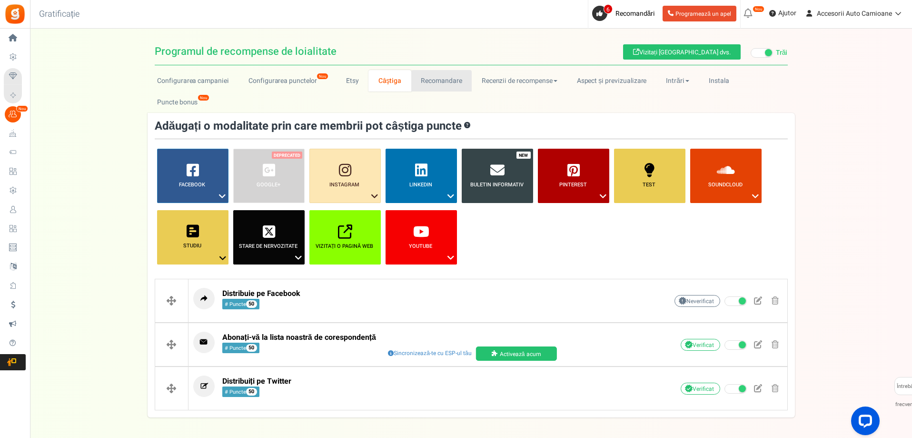
click at [443, 83] on font "Recomandare" at bounding box center [441, 81] width 41 height 10
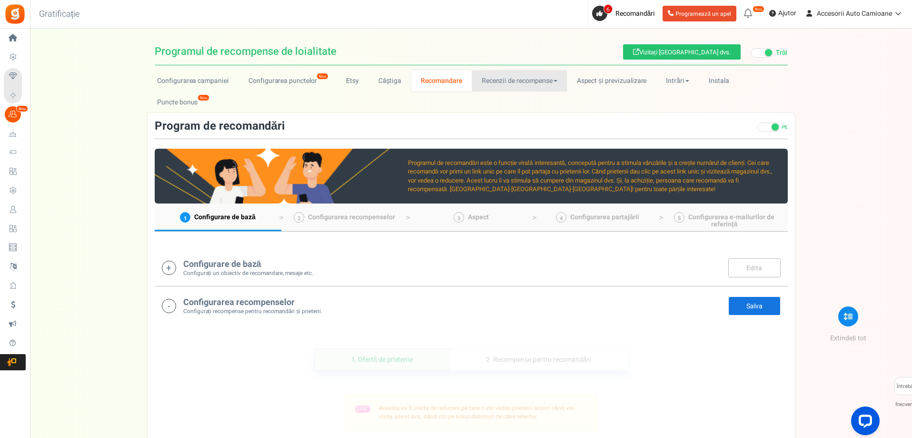
click at [508, 87] on link "Recenzii de recompense" at bounding box center [519, 80] width 95 height 21
click at [616, 89] on link "Aspect și previzualizare" at bounding box center [612, 80] width 90 height 21
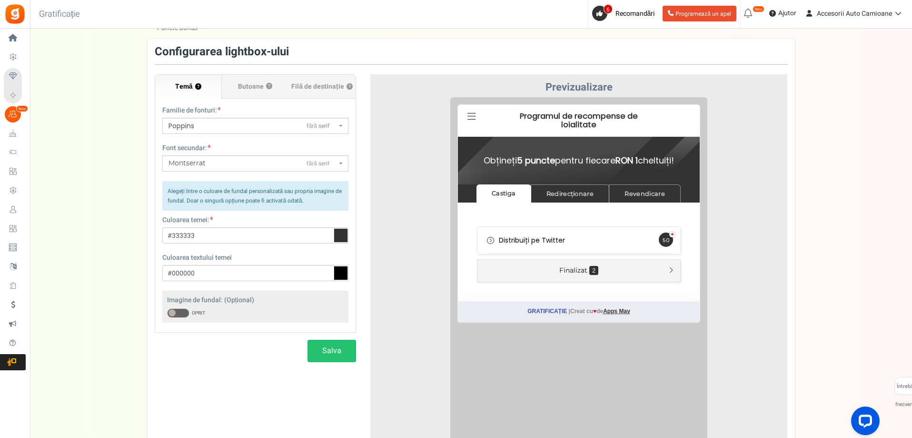
scroll to position [95, 0]
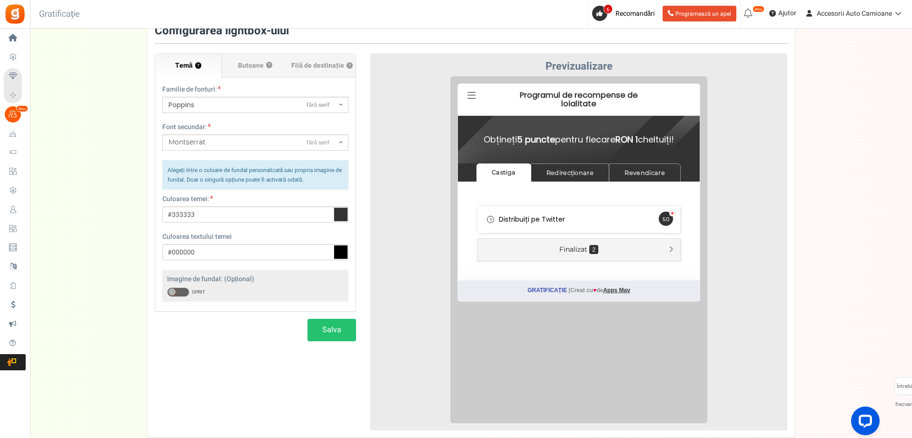
click at [175, 292] on span at bounding box center [172, 291] width 7 height 7
click at [167, 292] on input "PE OPRIT" at bounding box center [167, 292] width 0 height 6
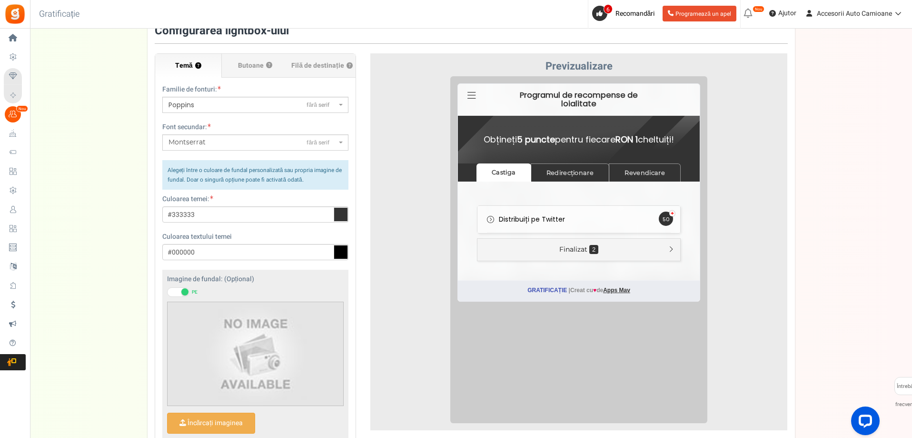
click at [175, 292] on span at bounding box center [178, 292] width 22 height 10
click at [167, 292] on input "PE OPRIT" at bounding box center [167, 292] width 0 height 6
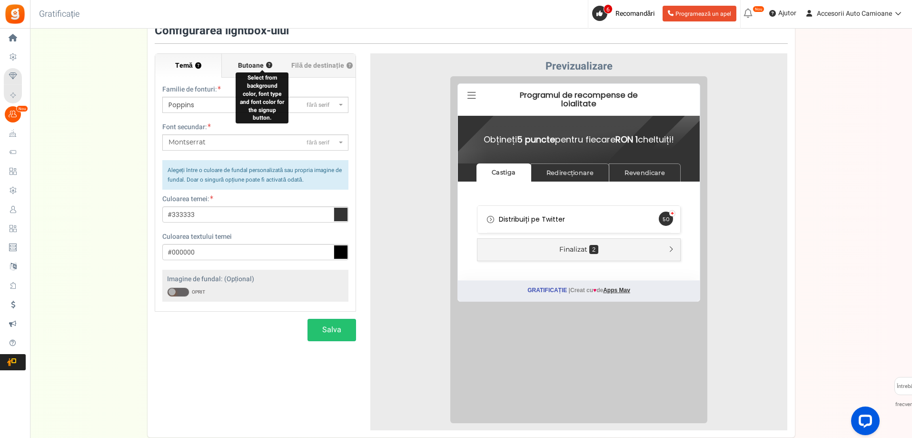
click at [266, 67] on button "?" at bounding box center [269, 65] width 6 height 6
click at [249, 70] on font "Butoane" at bounding box center [251, 65] width 26 height 10
click at [0, 0] on input "Butoane ?" at bounding box center [0, 0] width 0 height 0
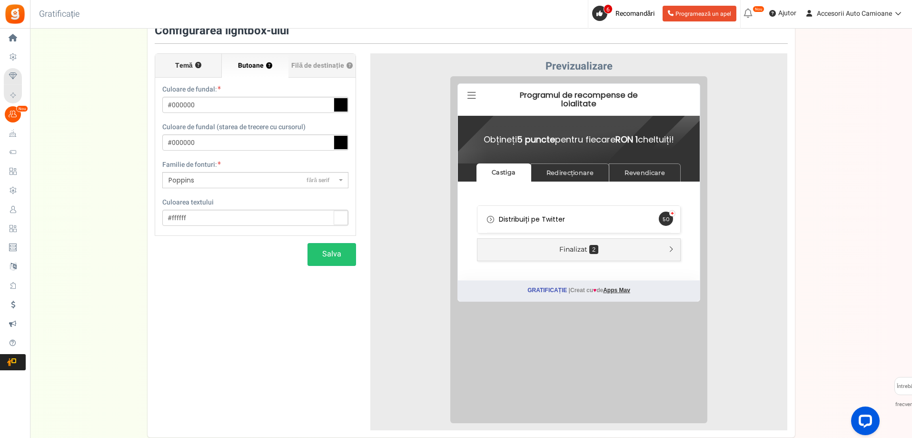
click at [200, 69] on label "Temă ?" at bounding box center [188, 66] width 67 height 24
click at [0, 0] on input "Temă ?" at bounding box center [0, 0] width 0 height 0
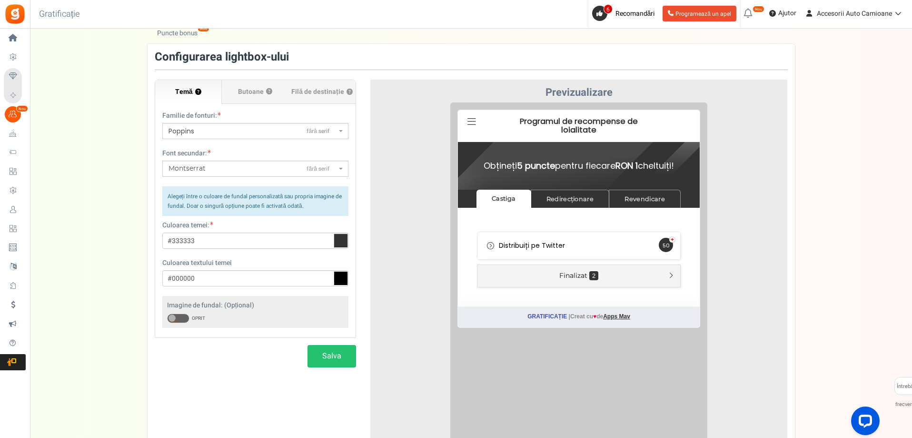
scroll to position [0, 0]
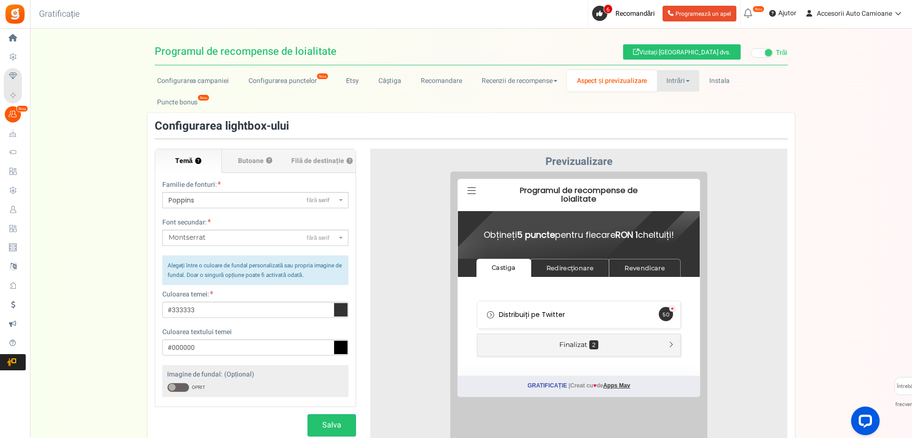
click at [670, 78] on font "Intrări" at bounding box center [676, 81] width 18 height 10
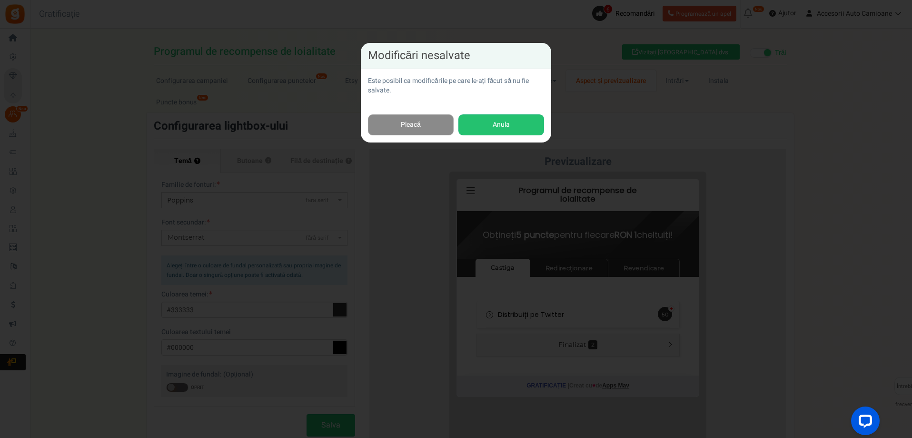
click at [444, 132] on link "Pleacă" at bounding box center [411, 124] width 86 height 21
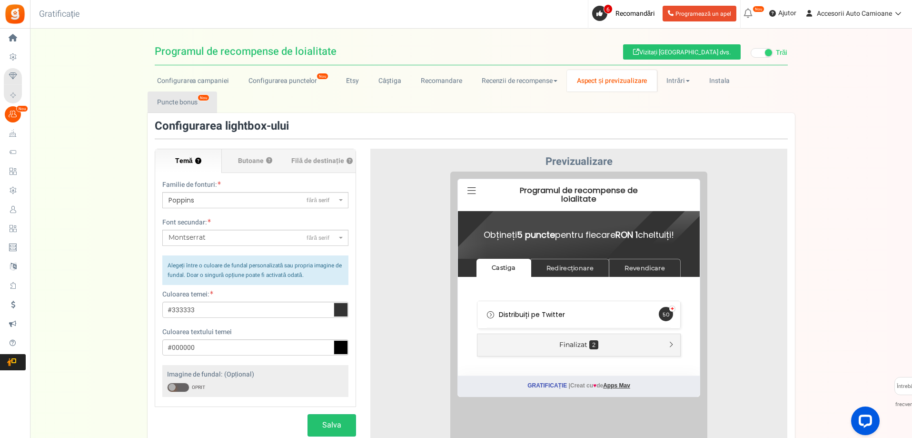
click at [185, 106] on font "Puncte bonus" at bounding box center [177, 102] width 40 height 10
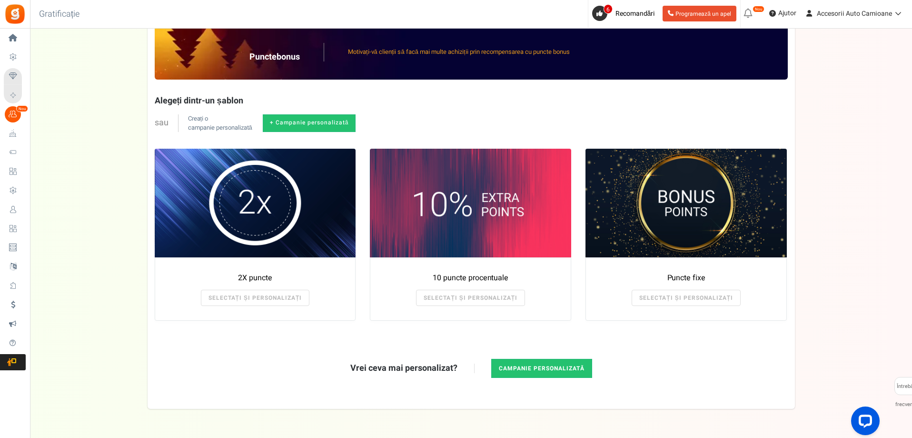
scroll to position [124, 0]
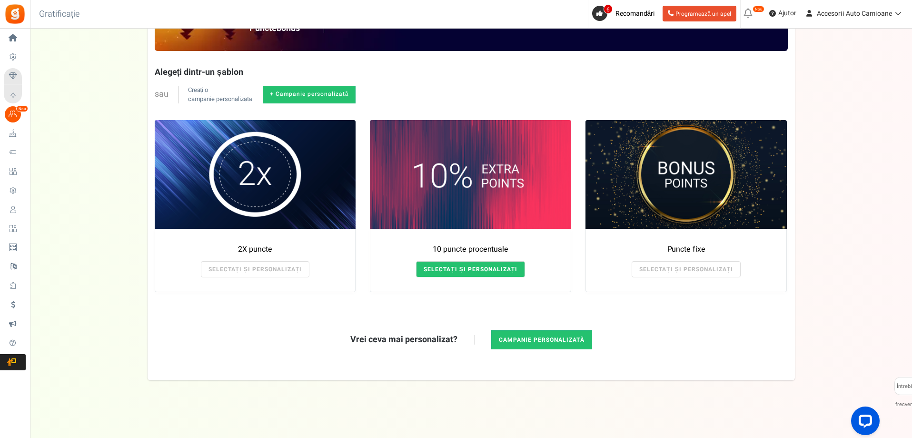
click at [450, 263] on link "SELECTAȚI ȘI PERSONALIZAȚI" at bounding box center [470, 269] width 109 height 16
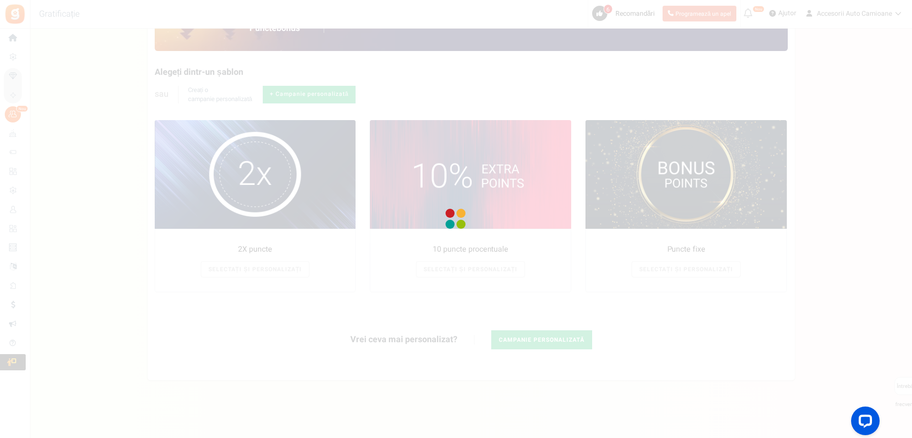
radio input "true"
type input "10"
radio input "true"
type input "[DATE] 12:01 AM"
type input "[DATE] 11:59 PM"
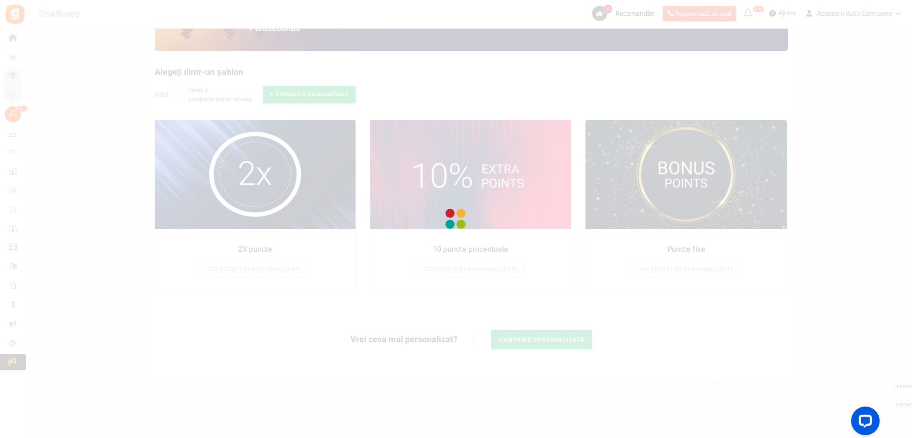
type textarea "10 Percentage Points"
type textarea "Bonus Points description"
type input "#000000"
type input "#ffbe84"
type input "#000000"
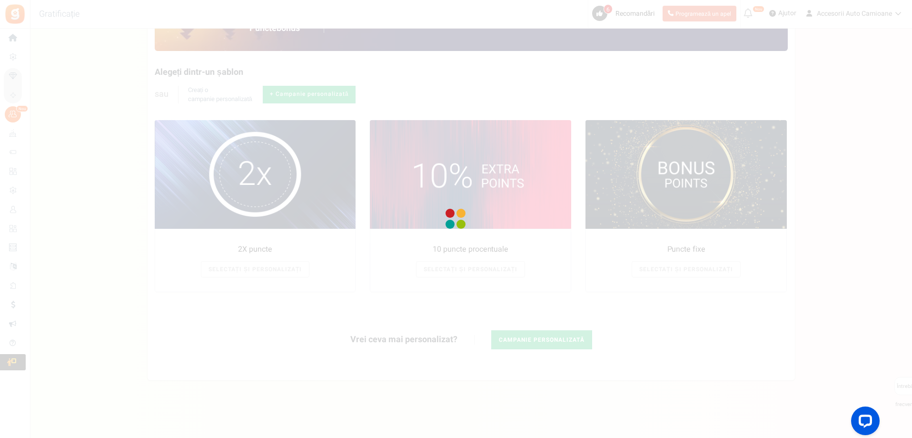
type input "#ffffff"
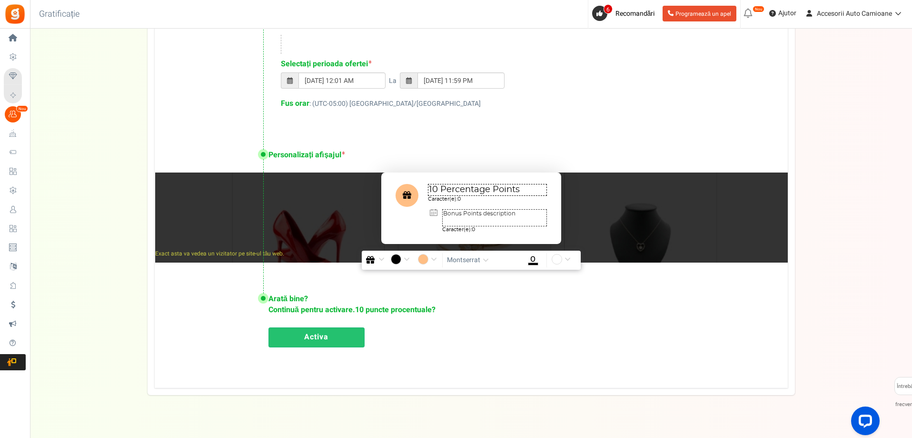
scroll to position [534, 0]
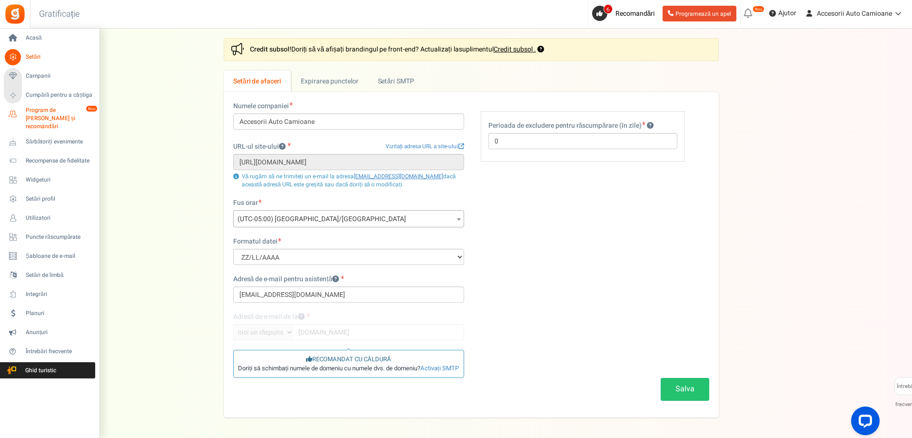
click at [60, 113] on font "Program de [PERSON_NAME] și recomandări" at bounding box center [51, 118] width 50 height 25
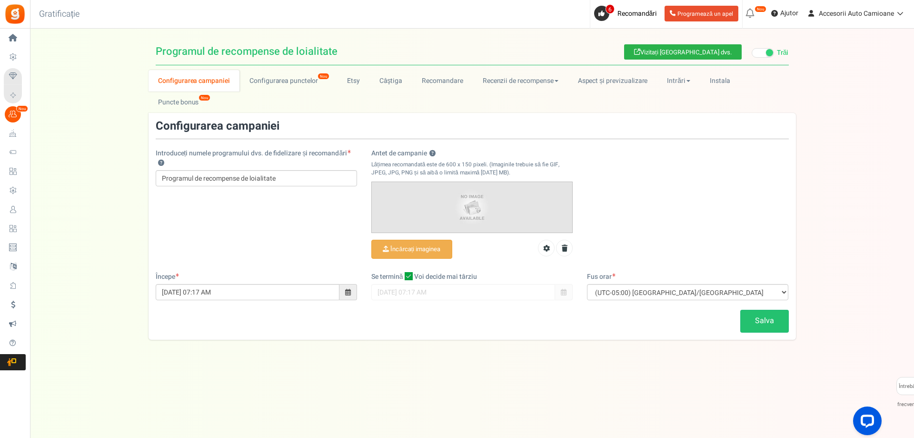
click at [706, 56] on font "Vizitați [GEOGRAPHIC_DATA] dvs." at bounding box center [685, 52] width 91 height 9
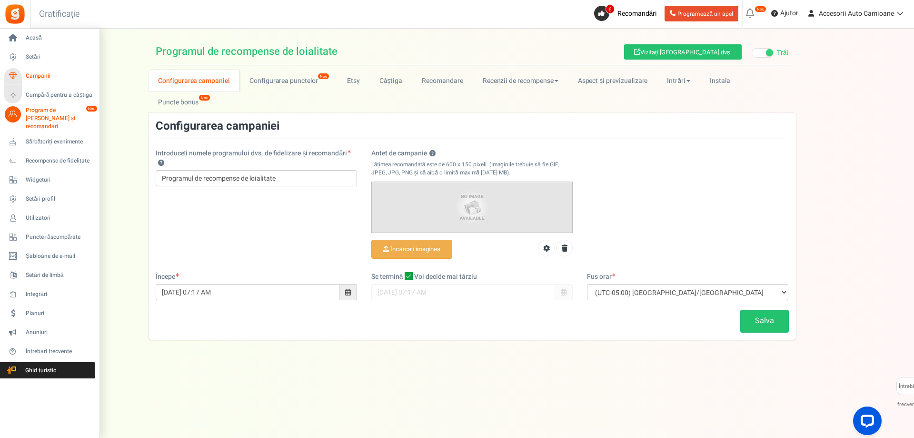
click at [44, 76] on font "Campanii" at bounding box center [38, 75] width 25 height 9
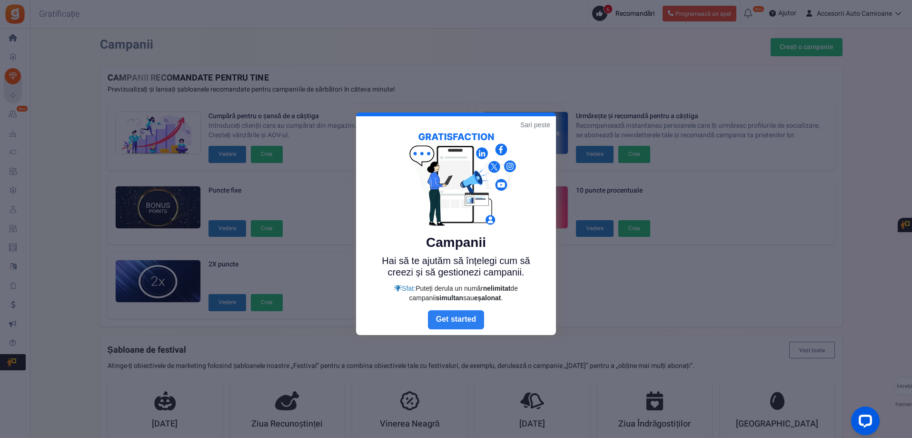
click at [465, 324] on link "Următorul" at bounding box center [456, 319] width 56 height 19
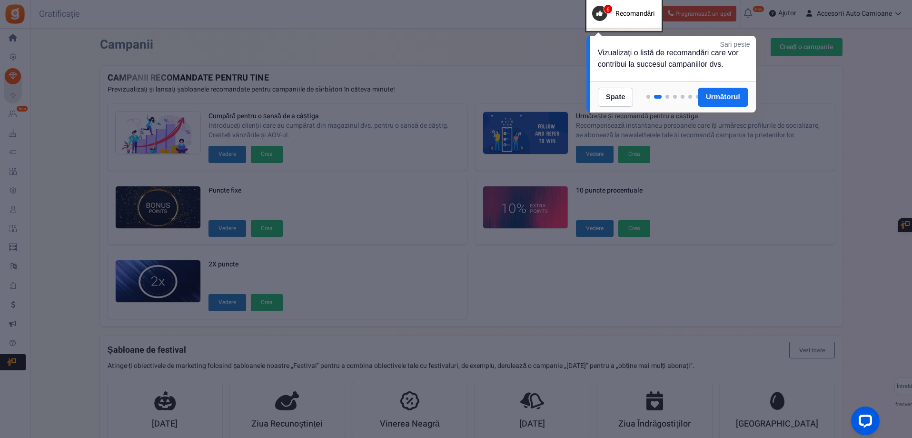
click at [625, 19] on div at bounding box center [624, 14] width 75 height 33
click at [744, 150] on div at bounding box center [456, 219] width 912 height 438
click at [734, 94] on font "Următorul" at bounding box center [723, 96] width 34 height 8
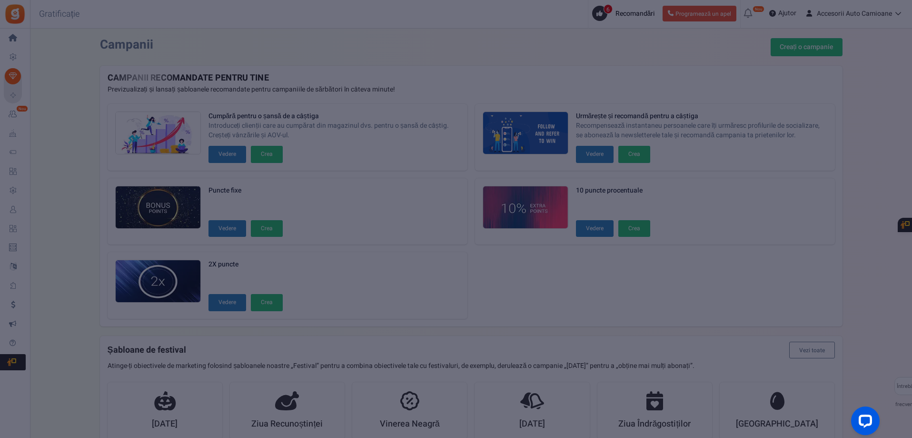
scroll to position [410, 0]
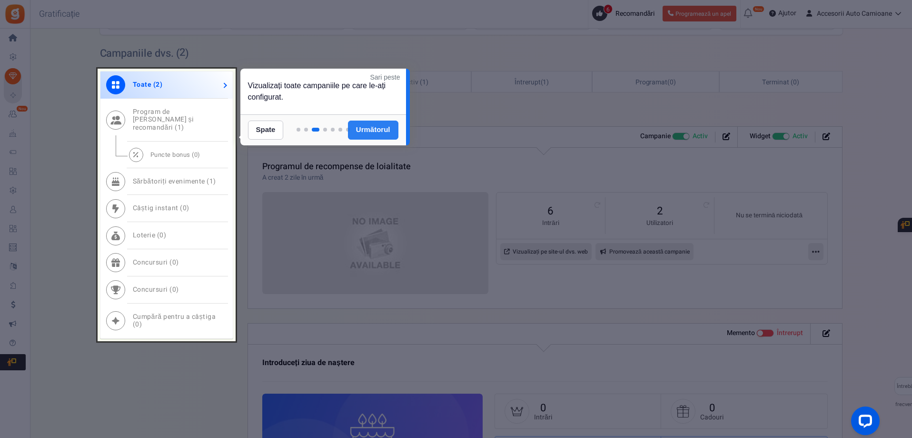
click at [200, 319] on div at bounding box center [167, 205] width 138 height 272
click at [389, 133] on link "Următorul" at bounding box center [373, 129] width 50 height 19
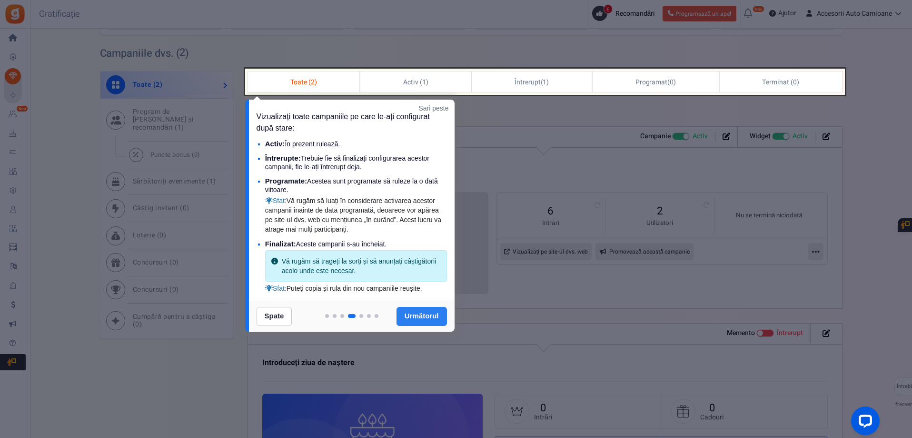
click at [413, 316] on font "Următorul" at bounding box center [422, 315] width 34 height 8
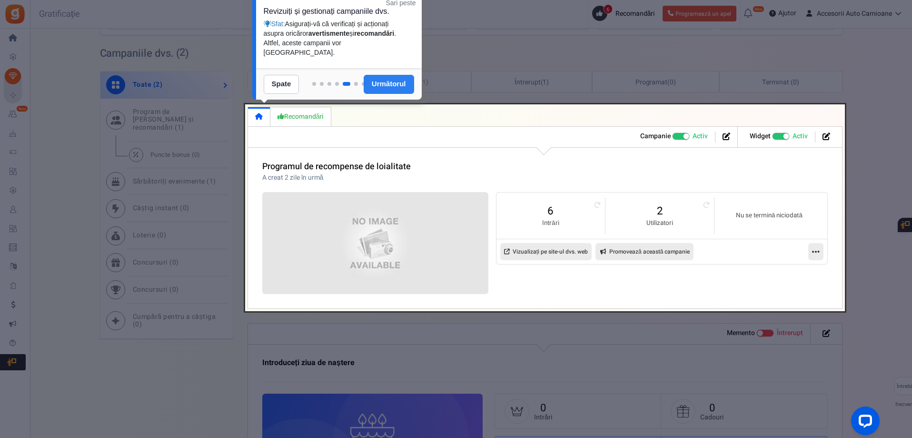
click at [389, 87] on font "Următorul" at bounding box center [389, 84] width 34 height 8
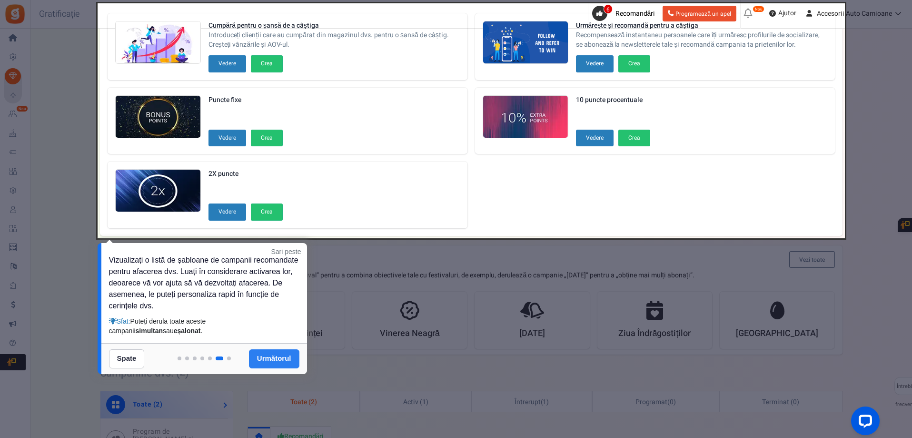
scroll to position [95, 0]
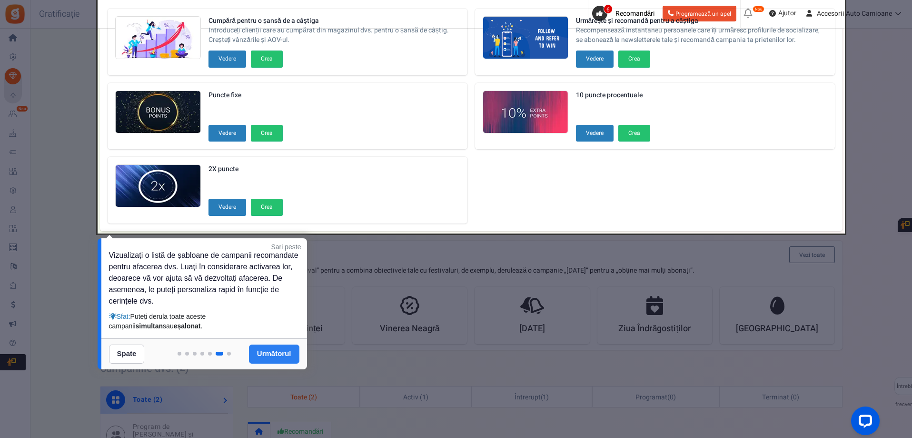
click at [276, 354] on font "Următorul" at bounding box center [274, 353] width 34 height 8
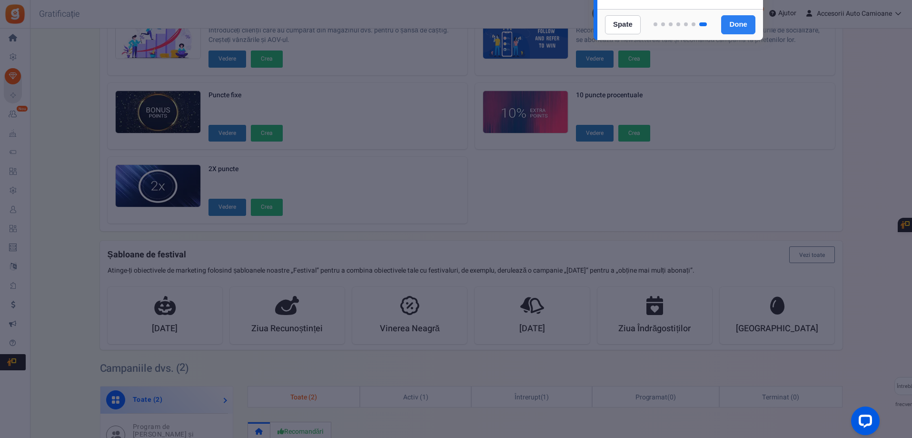
scroll to position [0, 0]
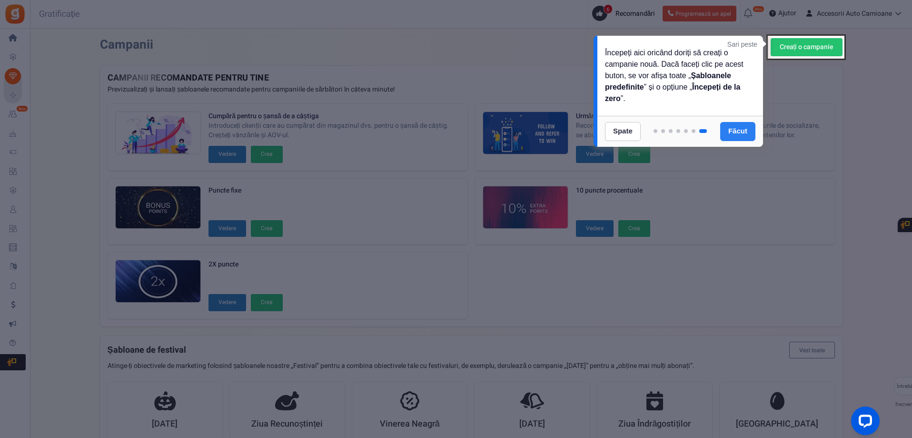
click at [755, 134] on link "Făcut" at bounding box center [737, 131] width 35 height 19
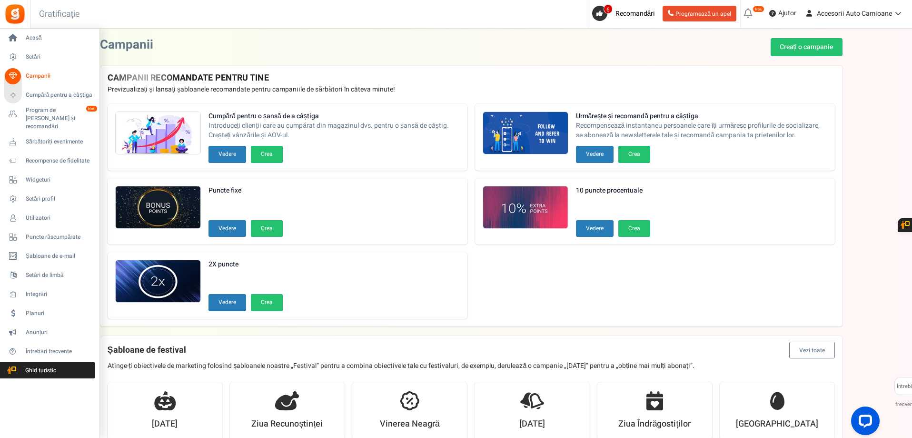
click at [30, 75] on font "Campanii" at bounding box center [38, 75] width 25 height 9
click at [41, 95] on font "Cumpără pentru a câștiga" at bounding box center [59, 94] width 67 height 9
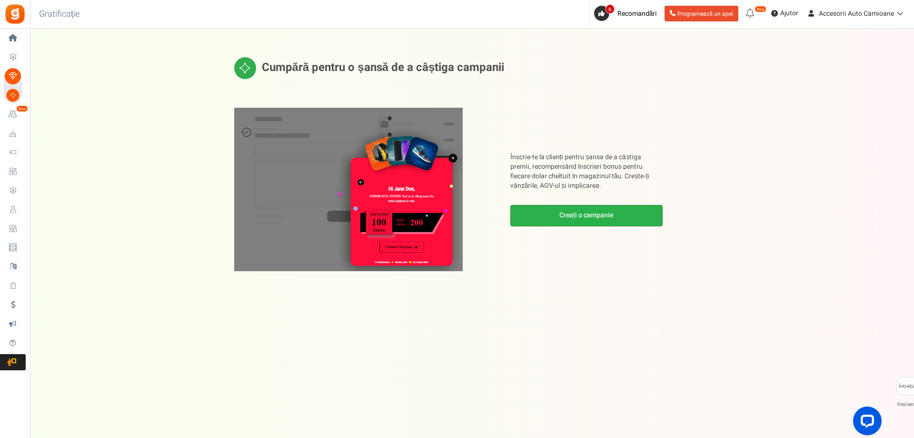
click at [552, 219] on link "Creați o campanie" at bounding box center [586, 215] width 152 height 21
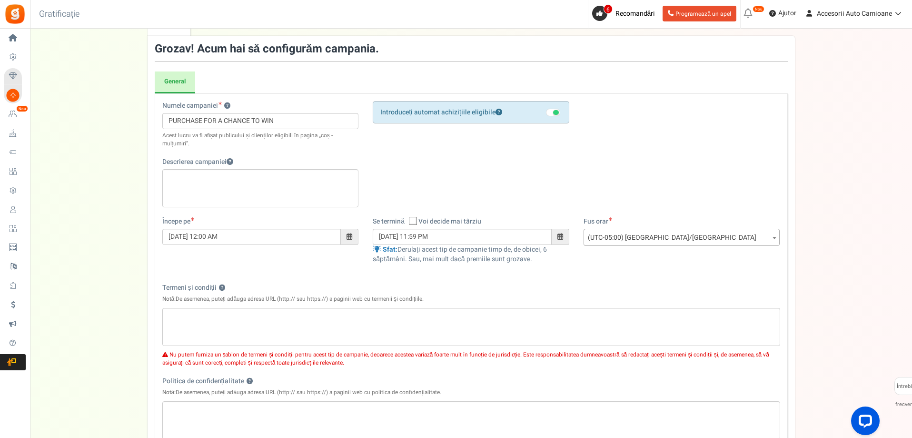
scroll to position [50, 0]
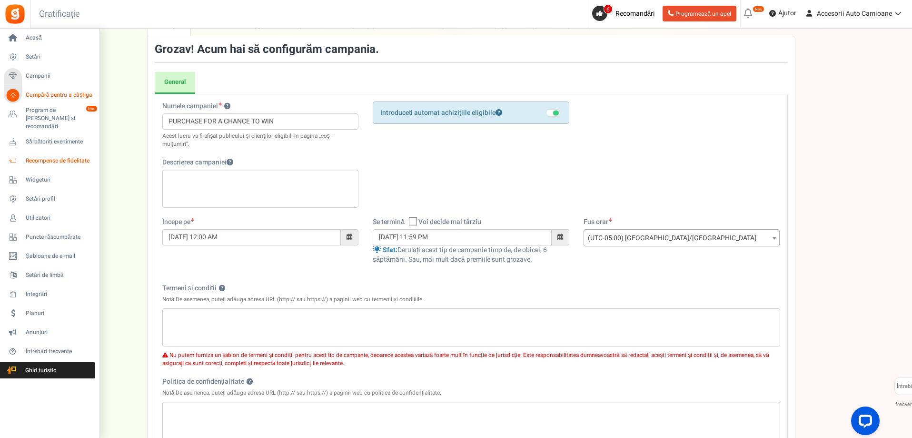
click at [53, 156] on font "Recompense de fidelitate" at bounding box center [58, 160] width 64 height 9
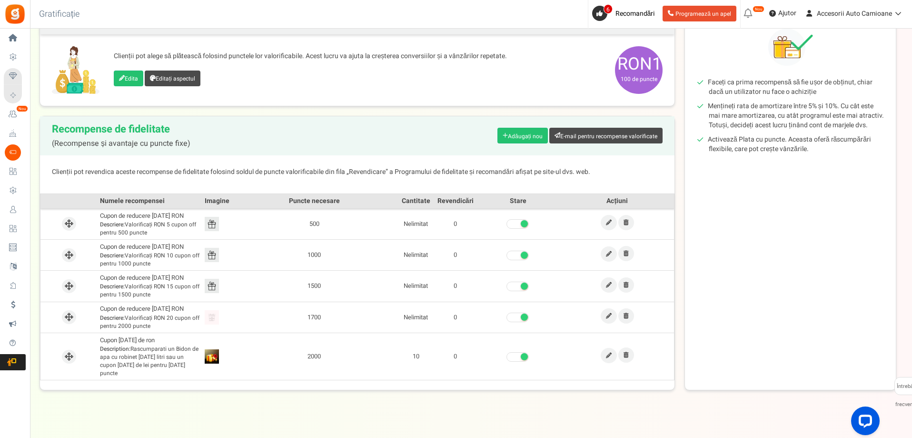
scroll to position [134, 0]
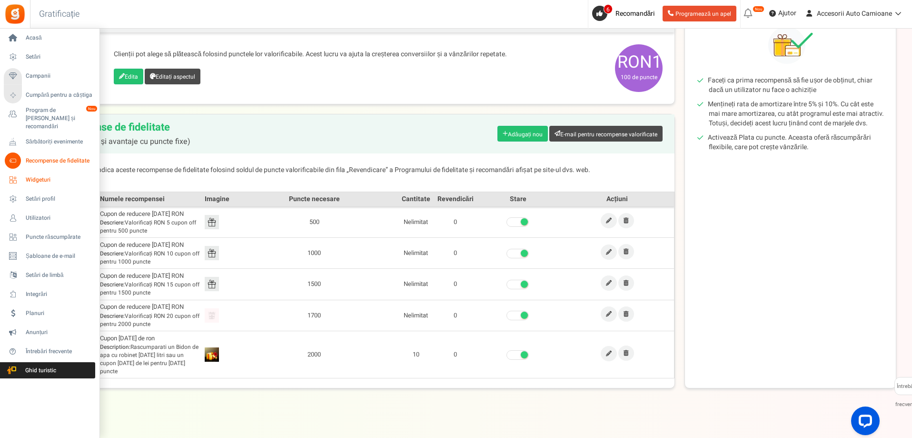
click at [31, 175] on font "Widgeturi" at bounding box center [38, 179] width 25 height 9
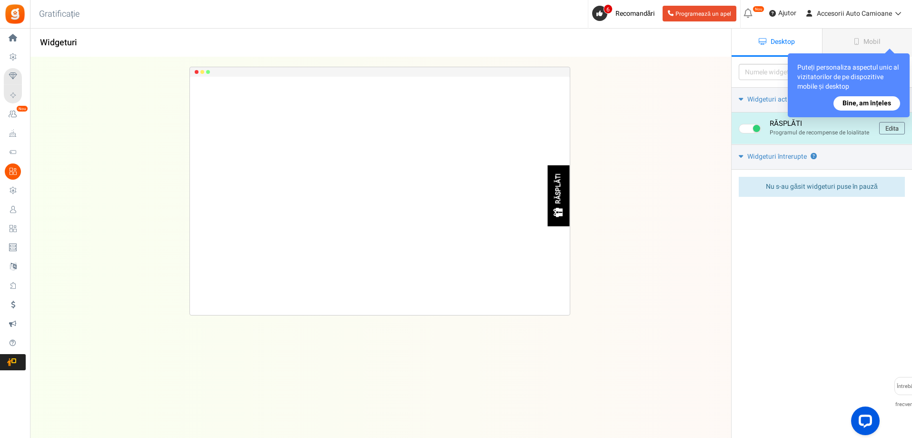
click at [566, 198] on div "RĂSPLĂTI" at bounding box center [559, 195] width 22 height 61
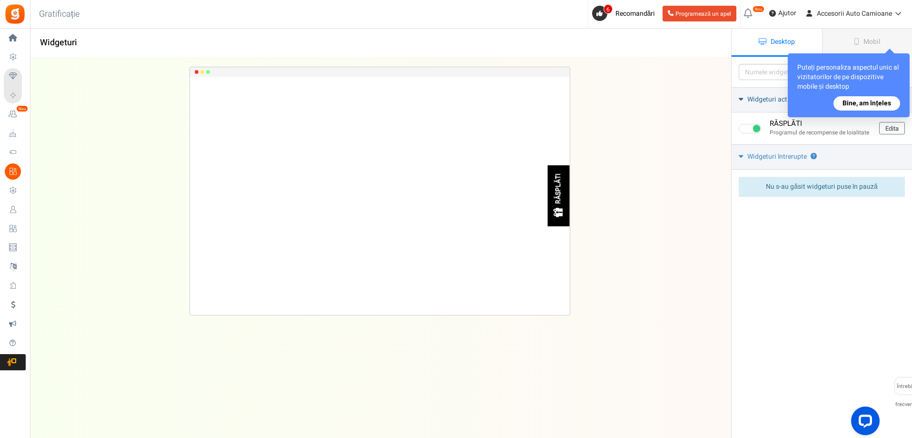
click at [868, 104] on font "Bine, am înțeles" at bounding box center [867, 103] width 49 height 10
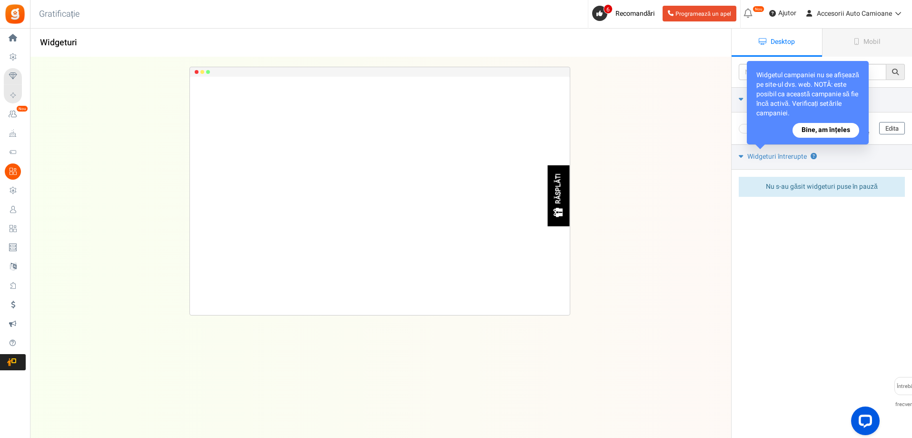
click at [842, 130] on font "Bine, am înțeles" at bounding box center [826, 130] width 49 height 10
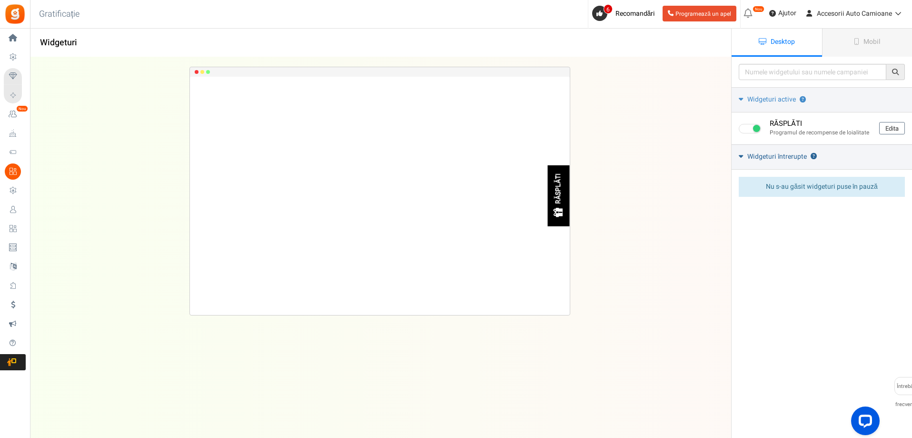
click at [802, 156] on font "Widgeturi întrerupte" at bounding box center [777, 156] width 60 height 10
click at [806, 155] on font "Widgeturi întrerupte" at bounding box center [777, 156] width 60 height 10
click at [870, 45] on font "Mobil" at bounding box center [872, 42] width 17 height 10
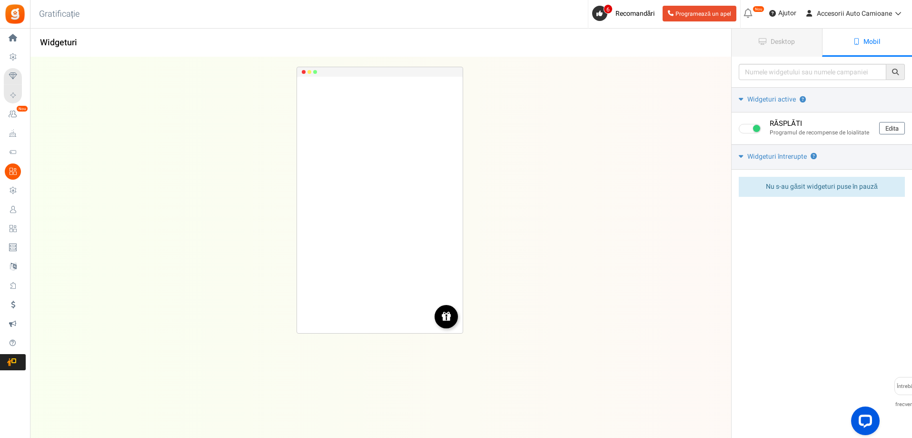
drag, startPoint x: 439, startPoint y: 311, endPoint x: 438, endPoint y: 287, distance: 24.4
click at [438, 287] on div "RĂSPLĂTI Loading.. × To configure LightBox layout please Click here" at bounding box center [380, 205] width 166 height 256
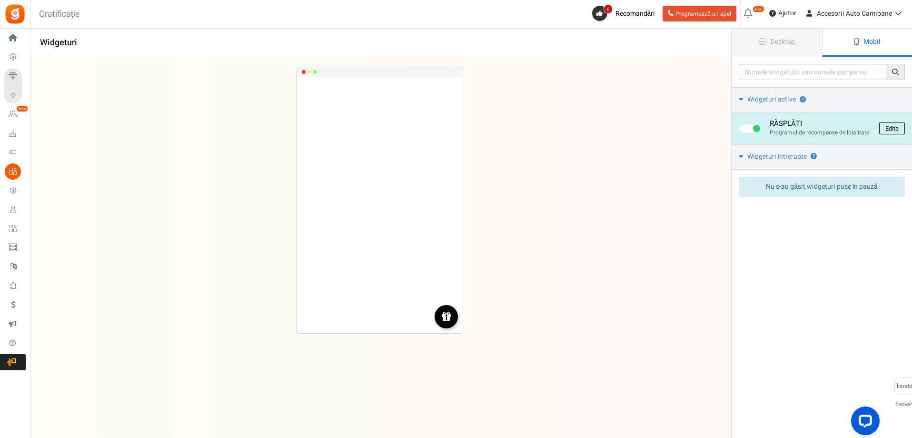
click at [895, 124] on font "Edita" at bounding box center [892, 128] width 13 height 9
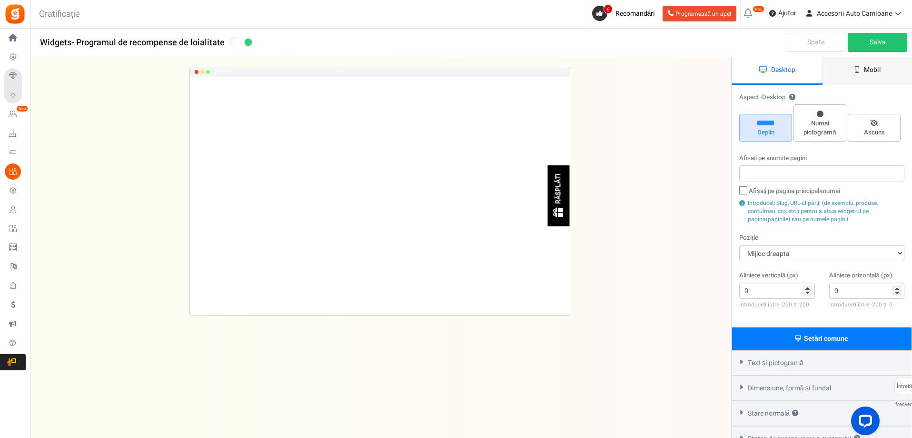
click at [877, 74] on font "Mobil" at bounding box center [872, 70] width 17 height 10
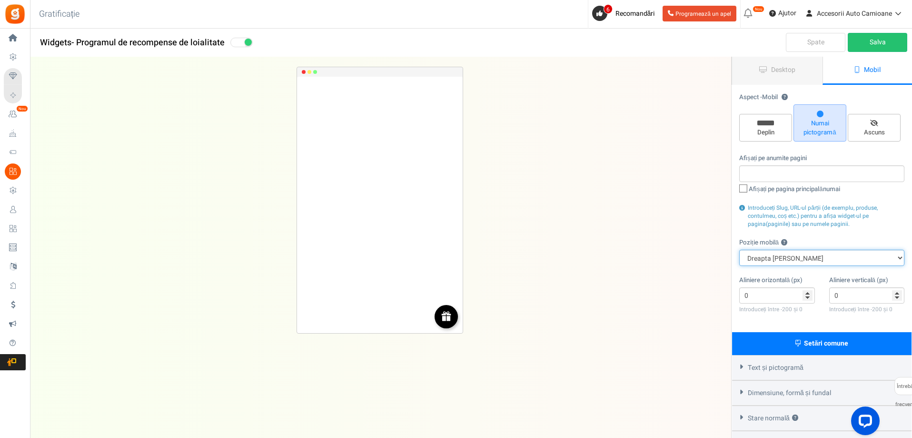
click at [901, 257] on select "Dreapta sus Stânga sus Centru sus Dreapta jos Stânga jos Centru jos" at bounding box center [821, 257] width 165 height 16
select select "mid"
click at [739, 249] on select "Dreapta sus Stânga sus Centru sus Dreapta jos Stânga jos Centru jos" at bounding box center [821, 257] width 165 height 16
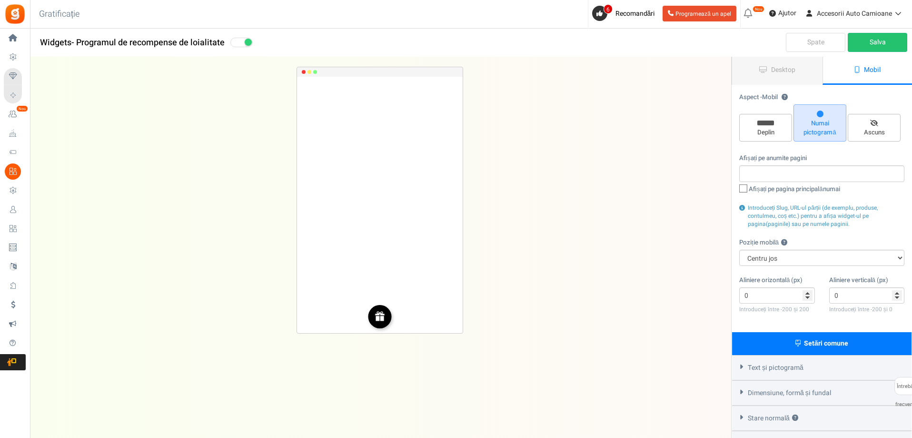
select select "mid"
click at [887, 42] on link "Salva" at bounding box center [878, 42] width 60 height 19
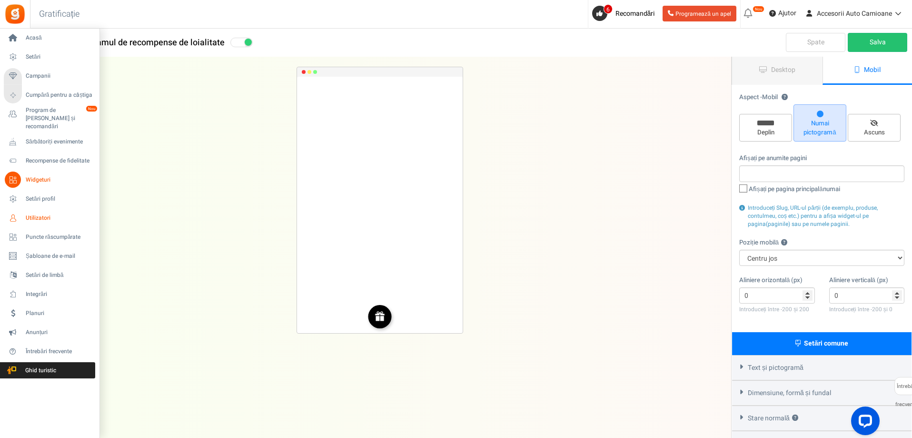
click at [43, 213] on font "Utilizatori" at bounding box center [38, 217] width 25 height 9
click at [44, 213] on font "Utilizatori" at bounding box center [38, 217] width 25 height 9
click at [13, 209] on icon at bounding box center [13, 217] width 16 height 16
click at [30, 213] on font "Utilizatori" at bounding box center [38, 217] width 25 height 9
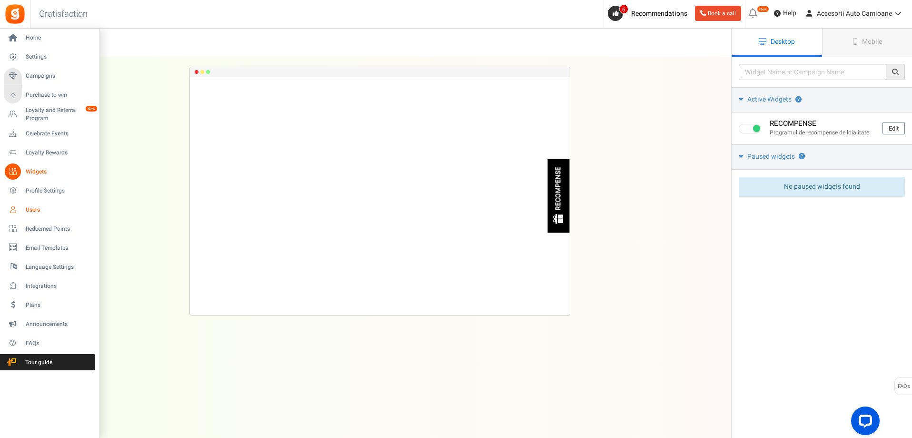
click at [36, 209] on span "Users" at bounding box center [59, 210] width 67 height 8
